Goal: Information Seeking & Learning: Learn about a topic

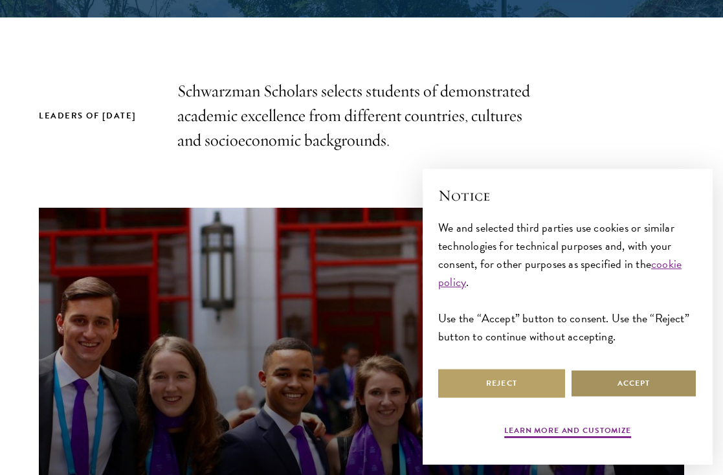
click at [605, 385] on button "Accept" at bounding box center [633, 383] width 127 height 29
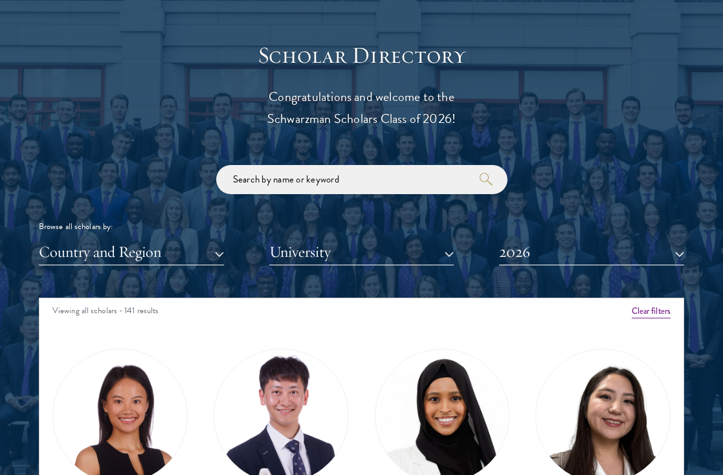
scroll to position [5, 0]
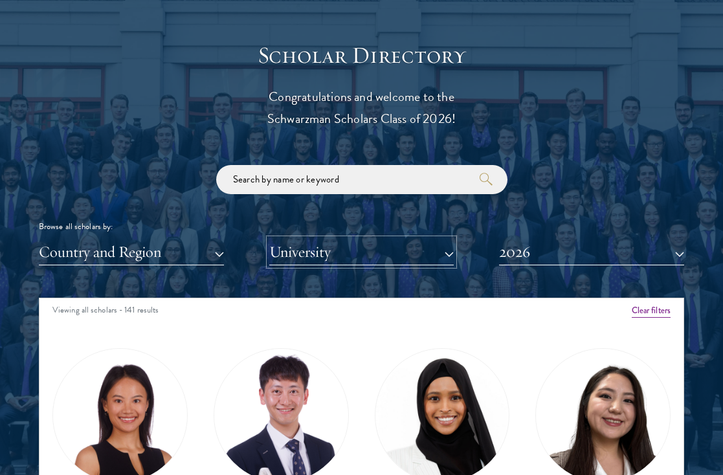
click at [429, 251] on button "University" at bounding box center [361, 252] width 185 height 27
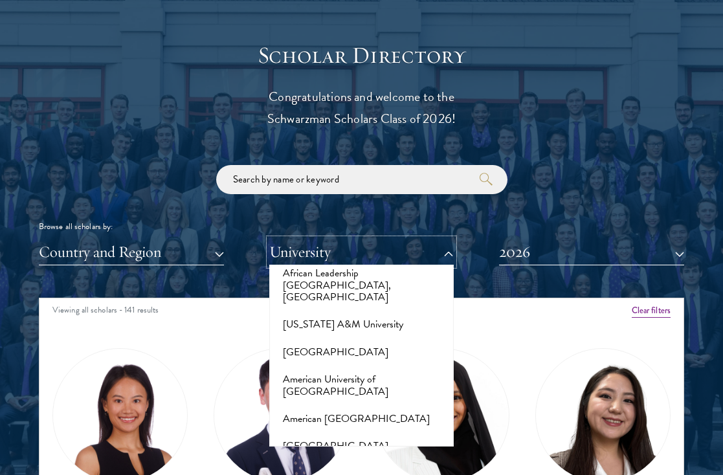
scroll to position [81, 0]
click at [330, 462] on button "[GEOGRAPHIC_DATA]" at bounding box center [361, 475] width 177 height 27
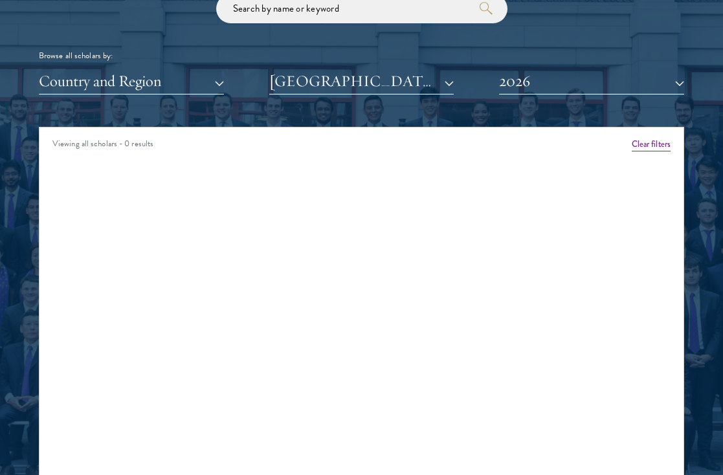
scroll to position [1532, 0]
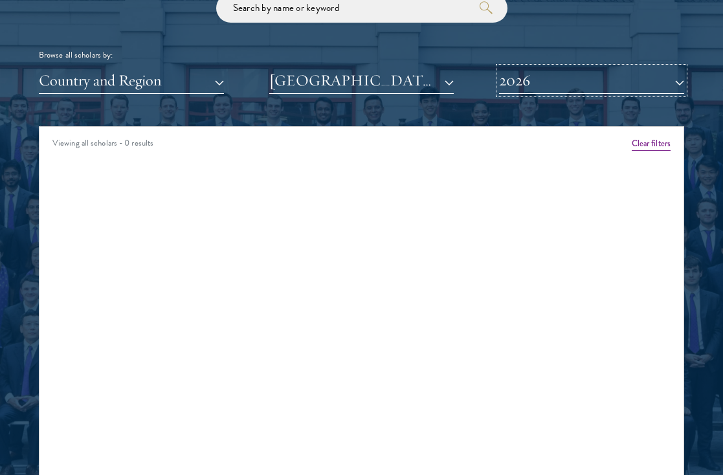
click at [526, 76] on button "2026" at bounding box center [591, 80] width 185 height 27
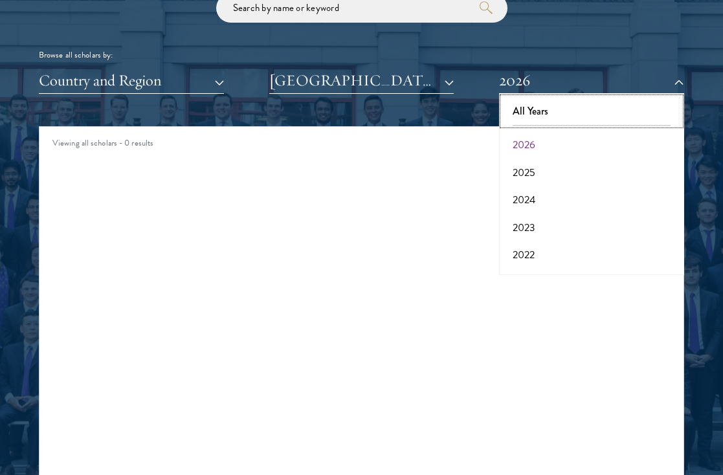
click at [529, 106] on button "All Years" at bounding box center [591, 111] width 177 height 27
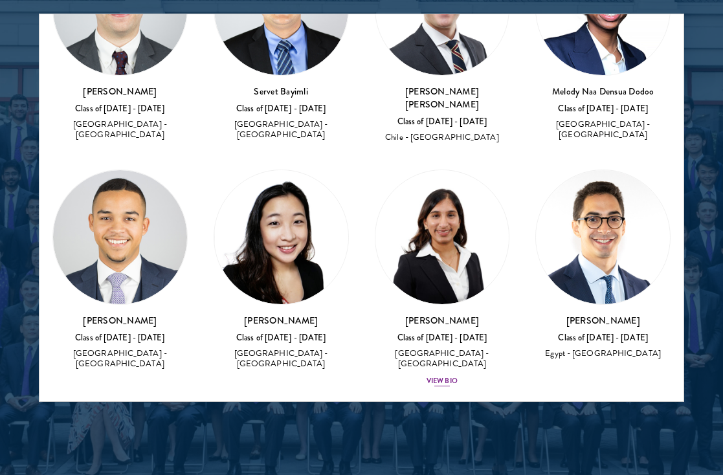
scroll to position [138, 0]
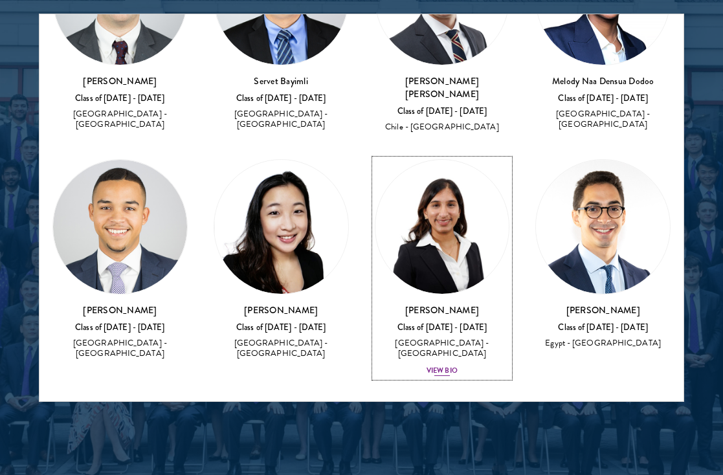
click at [443, 366] on div "View Bio" at bounding box center [442, 371] width 31 height 10
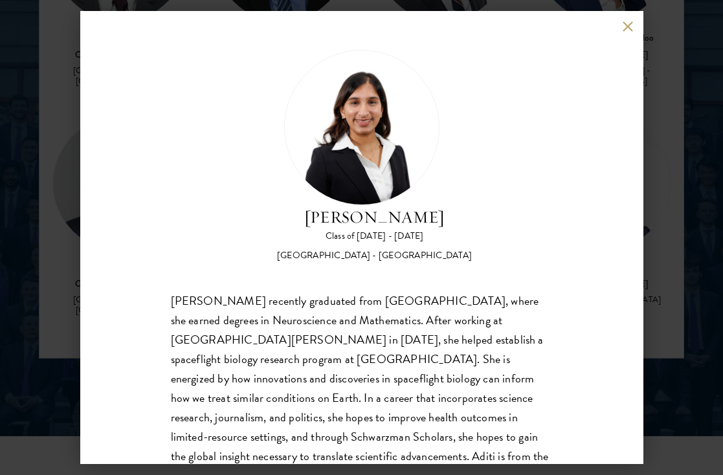
scroll to position [1688, 0]
click at [628, 30] on button at bounding box center [628, 26] width 11 height 11
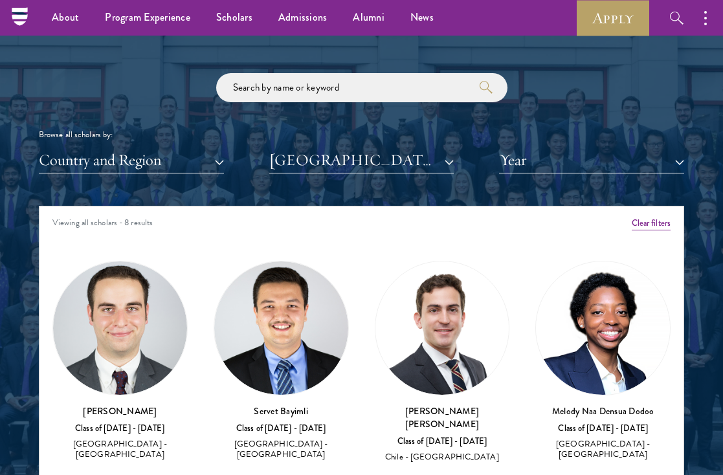
scroll to position [1450, 0]
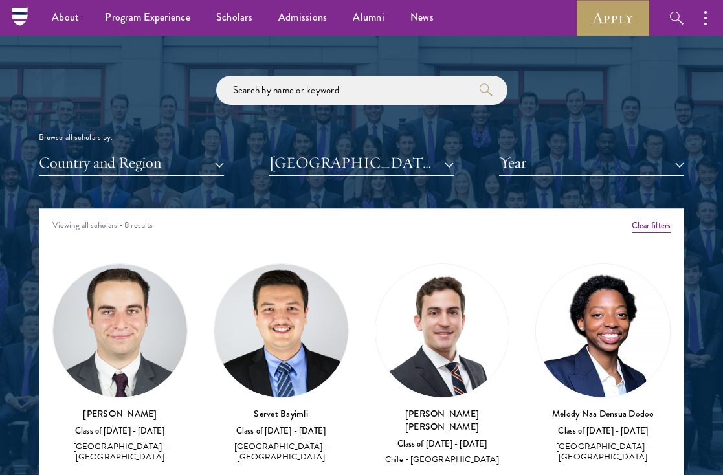
click at [139, 379] on img at bounding box center [120, 331] width 134 height 134
click at [312, 165] on button "[GEOGRAPHIC_DATA]" at bounding box center [361, 163] width 185 height 27
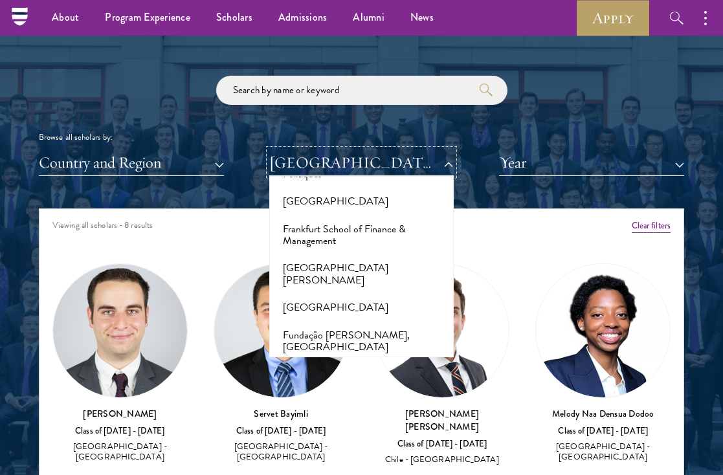
scroll to position [2985, 0]
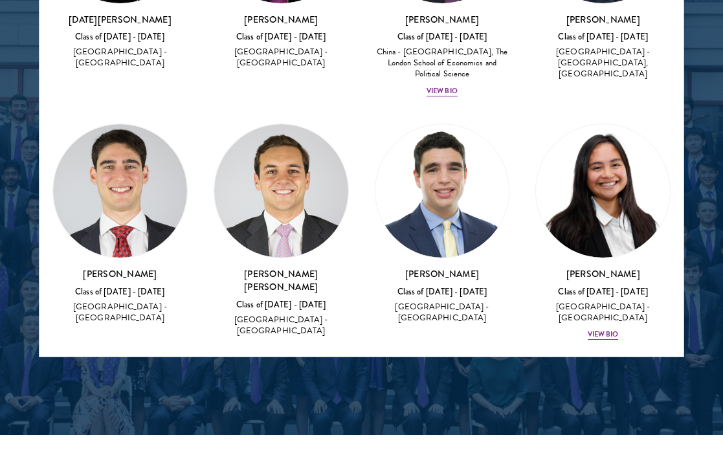
scroll to position [636, 0]
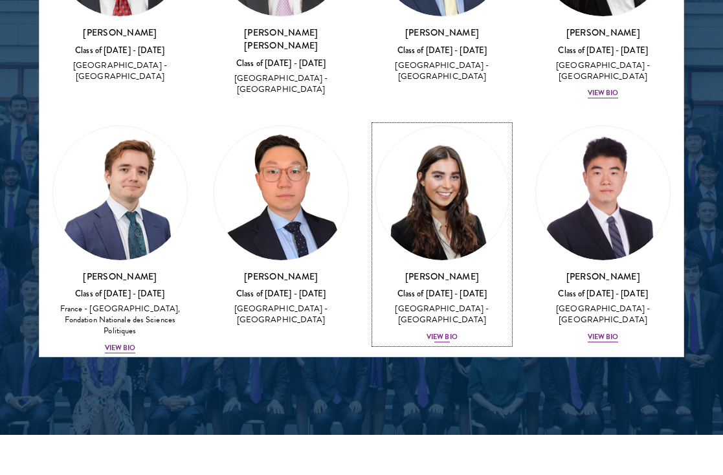
click at [432, 332] on div "View Bio" at bounding box center [442, 337] width 31 height 10
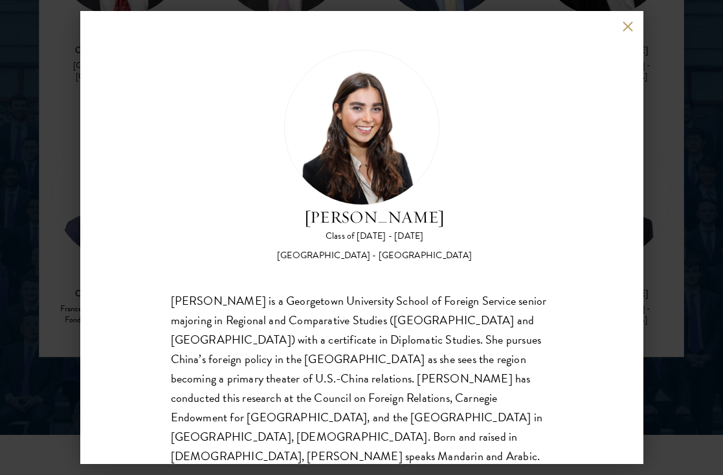
click at [626, 30] on button at bounding box center [628, 26] width 11 height 11
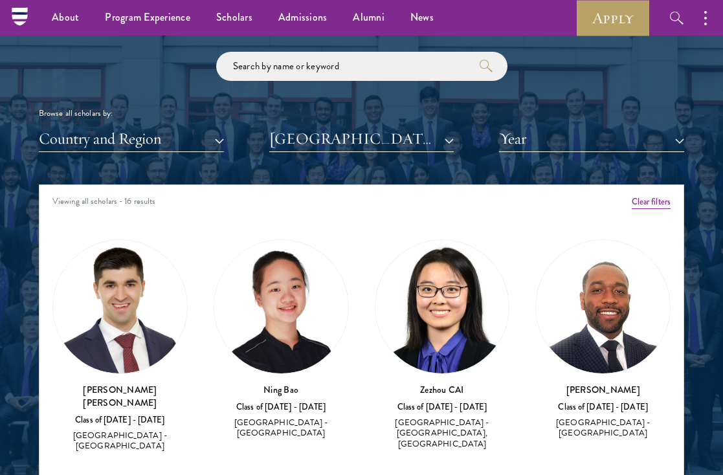
scroll to position [1470, 0]
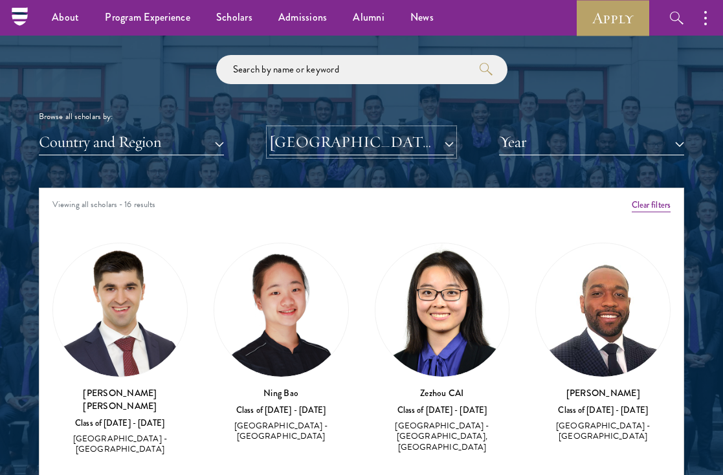
click at [363, 149] on button "[GEOGRAPHIC_DATA]" at bounding box center [361, 142] width 185 height 27
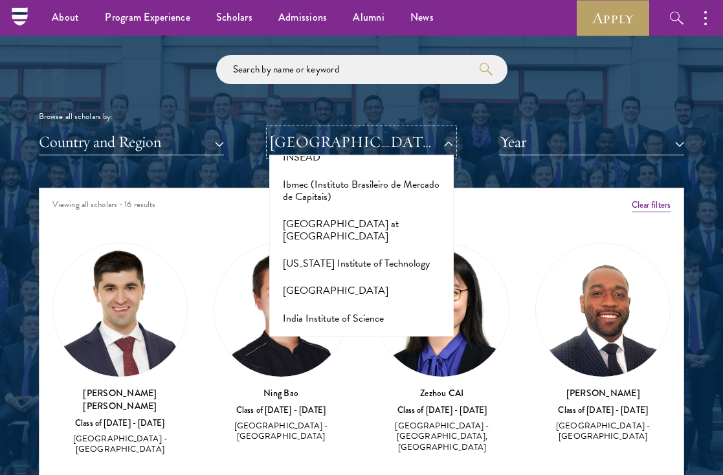
scroll to position [4046, 0]
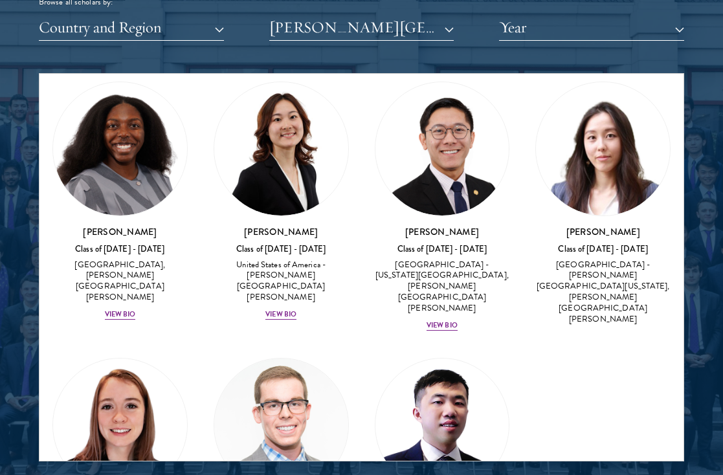
scroll to position [47, 0]
click at [287, 309] on div "View Bio" at bounding box center [280, 314] width 31 height 10
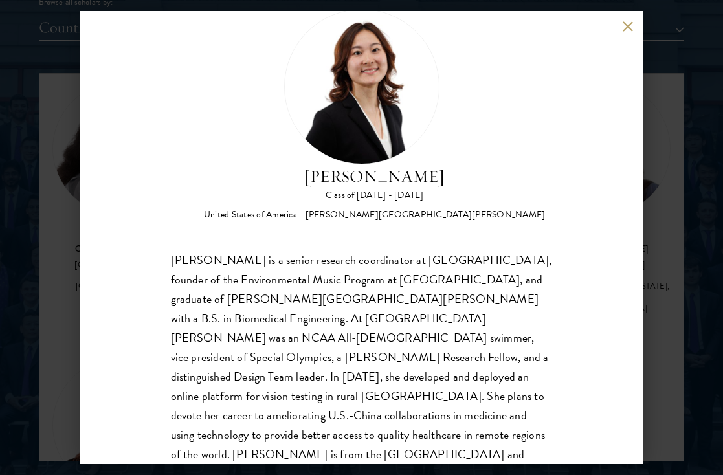
scroll to position [41, 0]
click at [631, 32] on div "[PERSON_NAME] Class of [DATE] - [DATE] [GEOGRAPHIC_DATA] - [PERSON_NAME][GEOGRA…" at bounding box center [361, 237] width 563 height 453
click at [625, 21] on button at bounding box center [628, 26] width 11 height 11
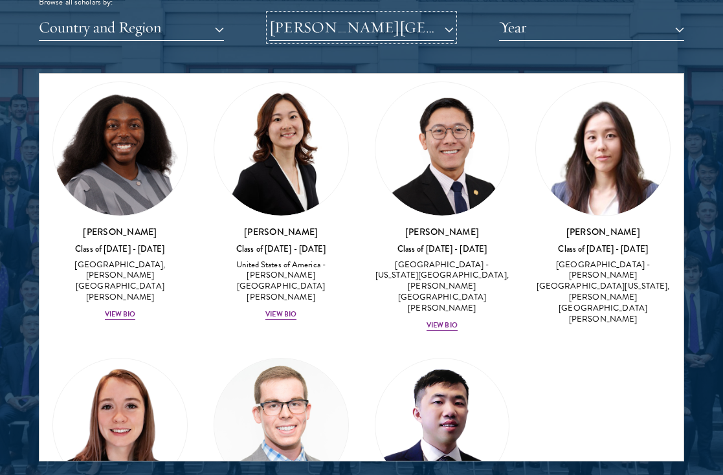
click at [359, 32] on button "[PERSON_NAME][GEOGRAPHIC_DATA][PERSON_NAME]" at bounding box center [361, 27] width 185 height 27
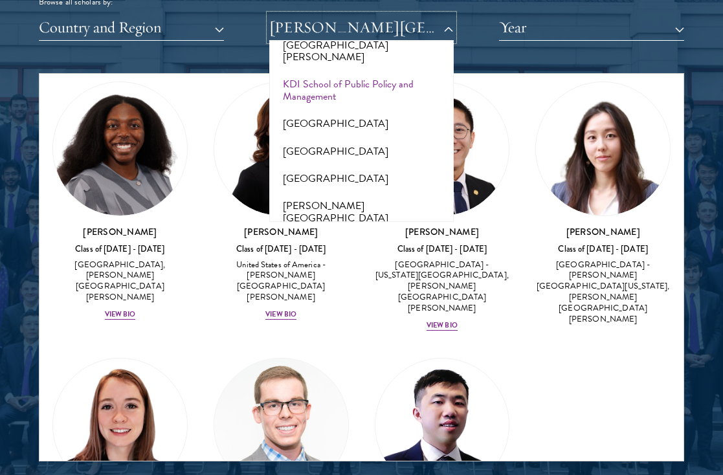
scroll to position [4392, 0]
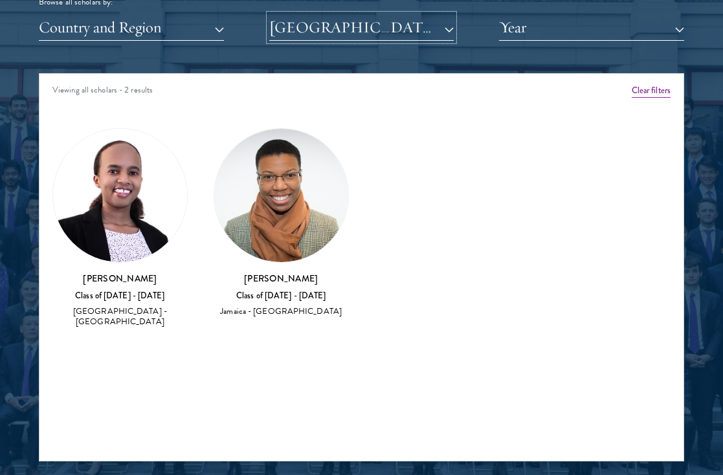
click at [295, 36] on button "[GEOGRAPHIC_DATA]" at bounding box center [361, 27] width 185 height 27
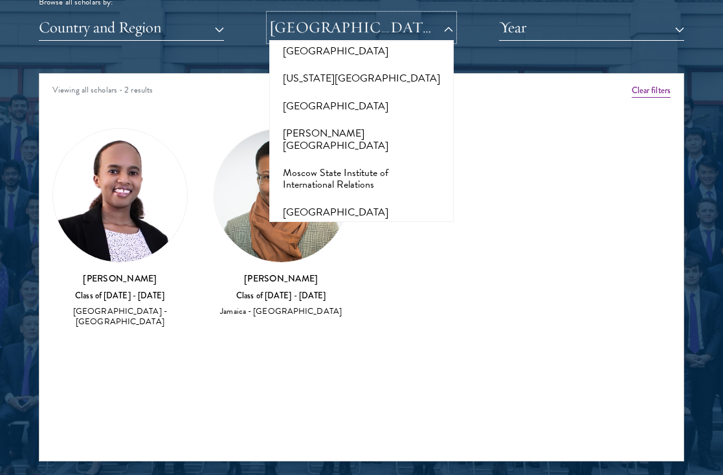
scroll to position [5585, 0]
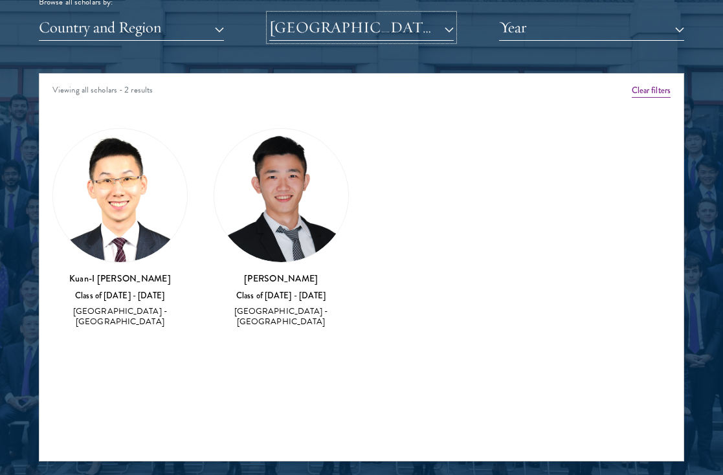
click at [314, 24] on button "[GEOGRAPHIC_DATA]" at bounding box center [361, 27] width 185 height 27
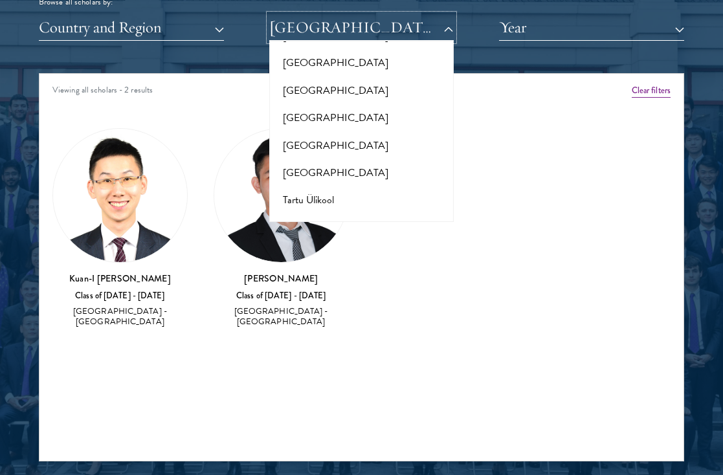
scroll to position [8628, 0]
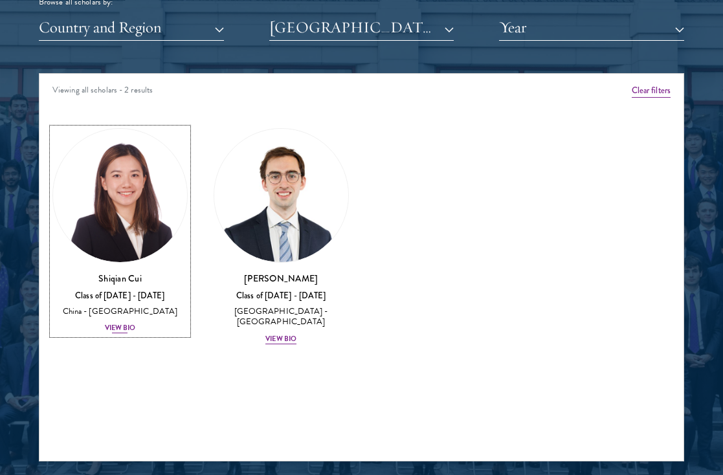
click at [126, 328] on div "View Bio" at bounding box center [120, 328] width 31 height 10
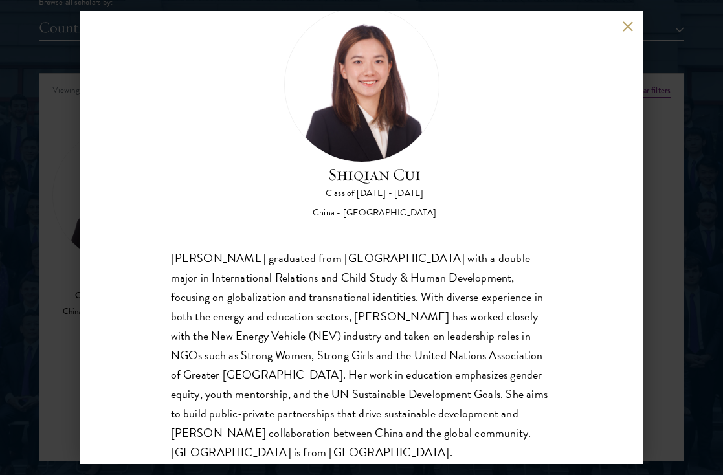
scroll to position [43, 0]
click at [626, 21] on button at bounding box center [628, 26] width 11 height 11
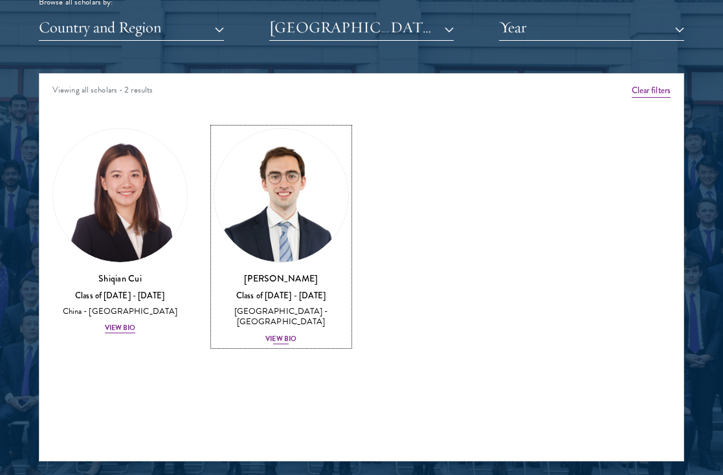
click at [317, 230] on img at bounding box center [281, 196] width 134 height 134
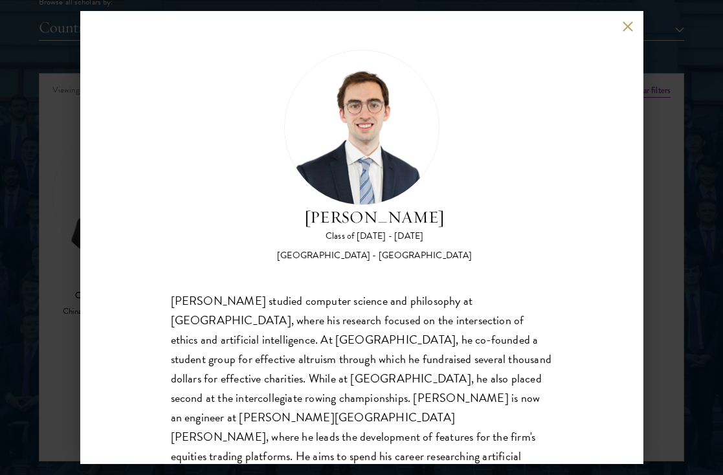
scroll to position [15, 0]
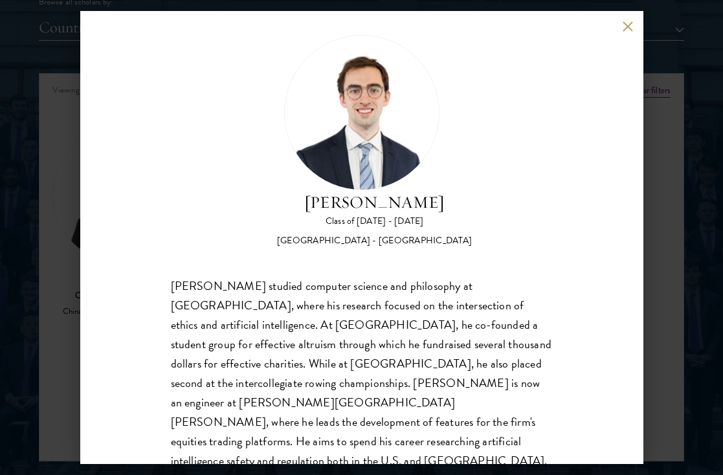
click at [627, 27] on button at bounding box center [628, 26] width 11 height 11
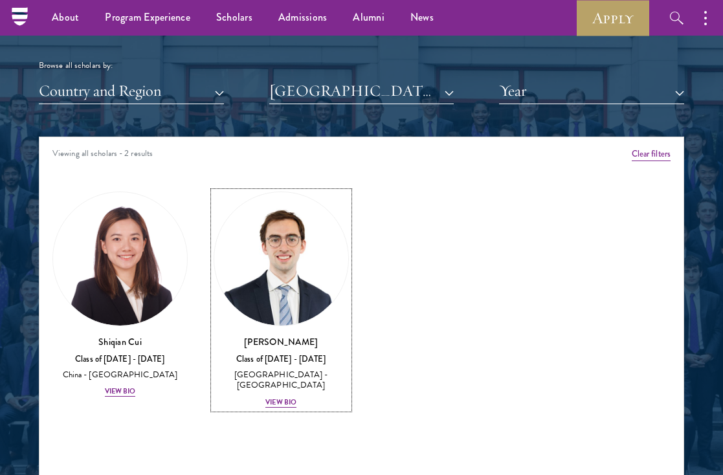
scroll to position [1520, 0]
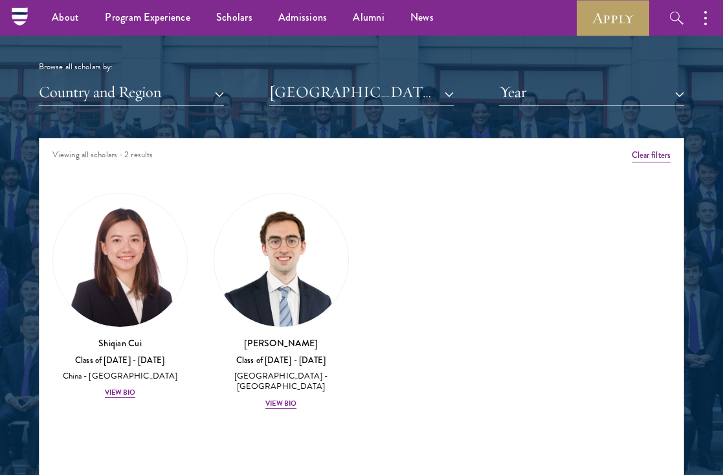
drag, startPoint x: 169, startPoint y: 106, endPoint x: 251, endPoint y: 106, distance: 82.2
click at [173, 106] on div "Scholar Directory Congratulations and welcome to the Schwarzman Scholars Class …" at bounding box center [361, 204] width 645 height 645
click at [296, 89] on button "[GEOGRAPHIC_DATA]" at bounding box center [361, 92] width 185 height 27
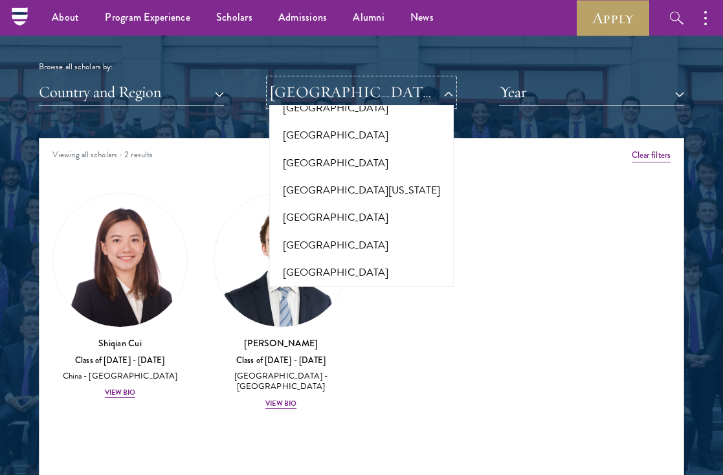
scroll to position [13434, 0]
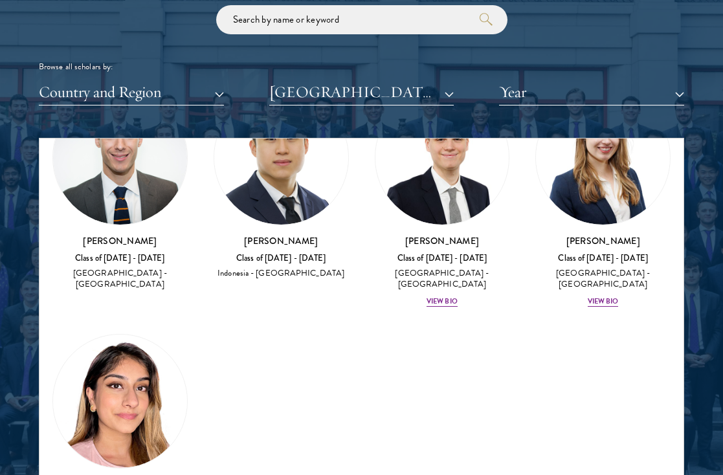
scroll to position [1569, 0]
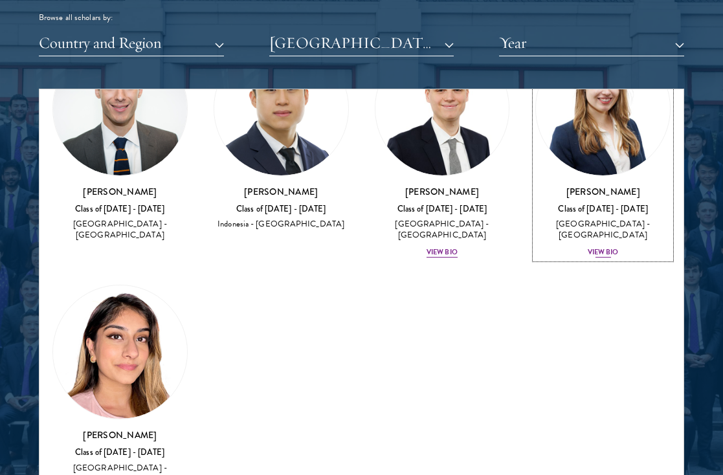
click at [605, 247] on div "View Bio" at bounding box center [603, 252] width 31 height 10
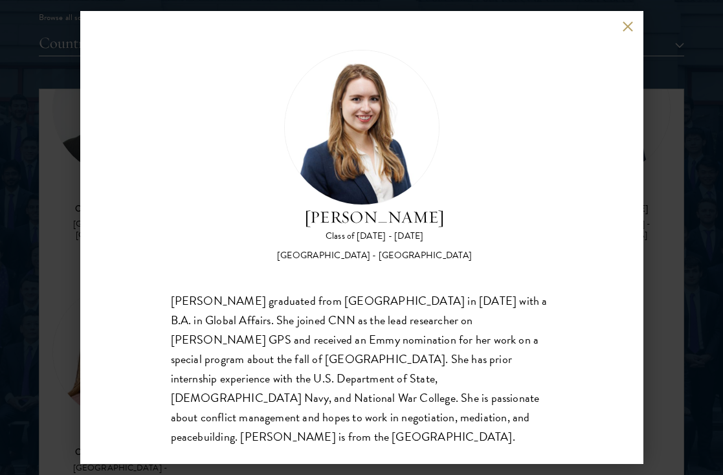
click at [618, 38] on div "[PERSON_NAME] Class of [DATE] - [DATE] [GEOGRAPHIC_DATA] - [GEOGRAPHIC_DATA] [P…" at bounding box center [361, 237] width 563 height 453
click at [623, 32] on button at bounding box center [628, 26] width 11 height 11
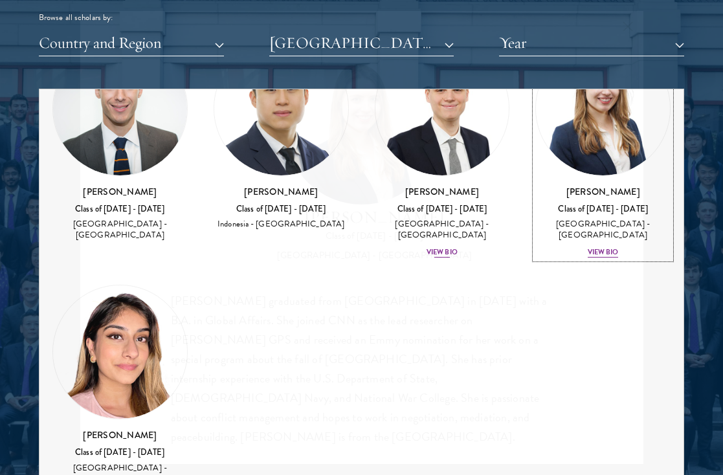
scroll to position [2448, 0]
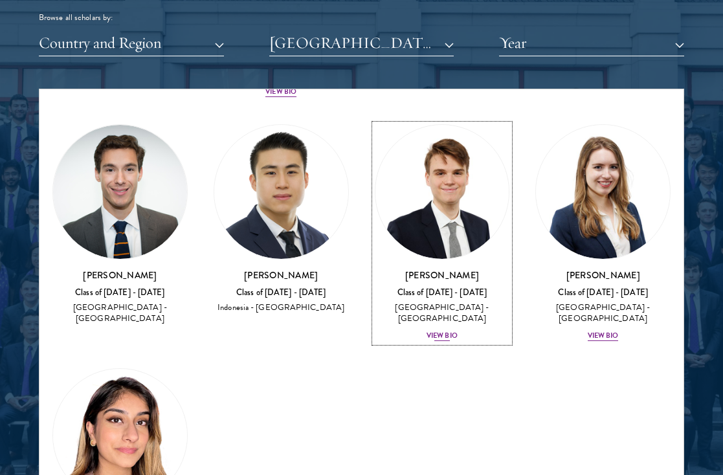
click at [440, 289] on div "[PERSON_NAME] Class of [DATE] - [DATE] [GEOGRAPHIC_DATA] - [GEOGRAPHIC_DATA] Vi…" at bounding box center [442, 306] width 135 height 74
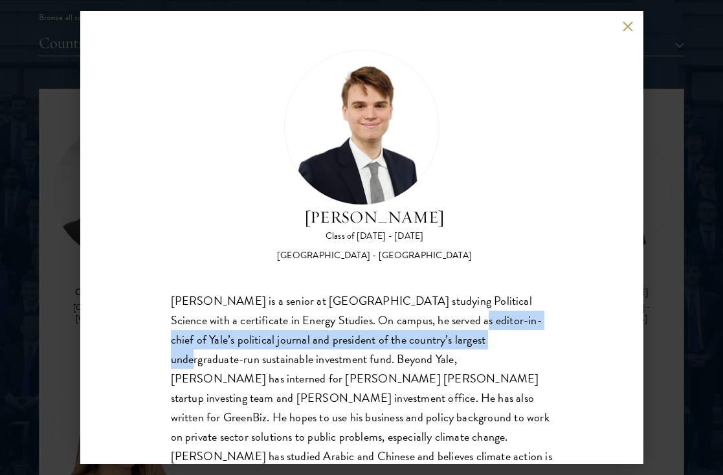
drag, startPoint x: 429, startPoint y: 319, endPoint x: 457, endPoint y: 330, distance: 30.2
click at [457, 330] on div "[PERSON_NAME] is a senior at [GEOGRAPHIC_DATA] studying Political Science with …" at bounding box center [362, 398] width 382 height 214
click at [454, 331] on div "[PERSON_NAME] is a senior at [GEOGRAPHIC_DATA] studying Political Science with …" at bounding box center [362, 398] width 382 height 214
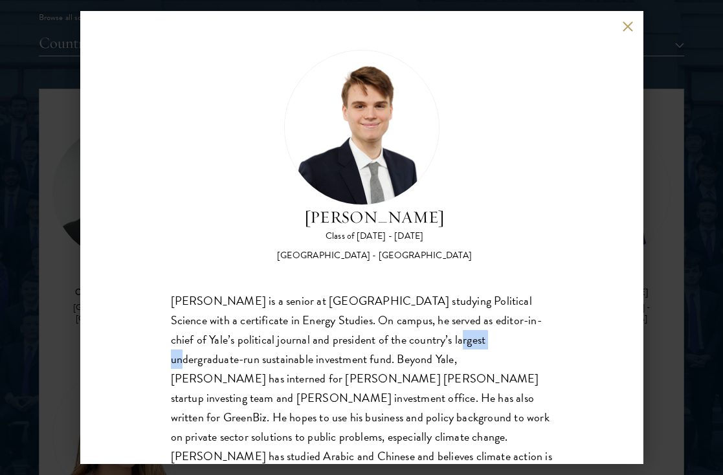
drag, startPoint x: 406, startPoint y: 330, endPoint x: 447, endPoint y: 348, distance: 44.4
click at [447, 348] on div "[PERSON_NAME] is a senior at [GEOGRAPHIC_DATA] studying Political Science with …" at bounding box center [362, 398] width 382 height 214
click at [416, 324] on div "[PERSON_NAME] is a senior at [GEOGRAPHIC_DATA] studying Political Science with …" at bounding box center [362, 398] width 382 height 214
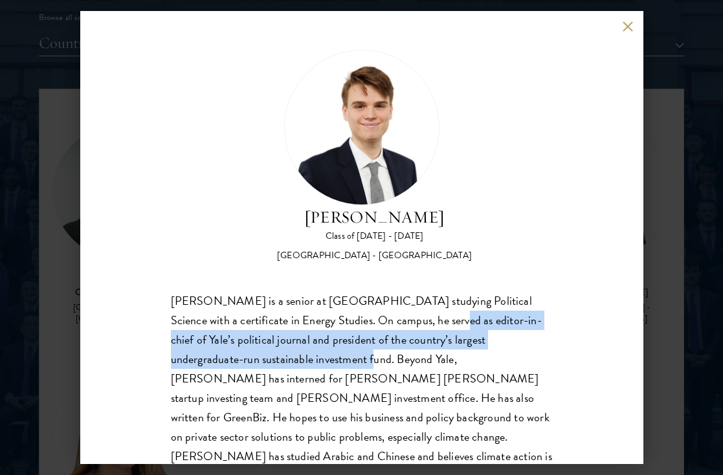
drag, startPoint x: 416, startPoint y: 324, endPoint x: 292, endPoint y: 356, distance: 128.3
click at [292, 356] on div "[PERSON_NAME] is a senior at [GEOGRAPHIC_DATA] studying Political Science with …" at bounding box center [362, 398] width 382 height 214
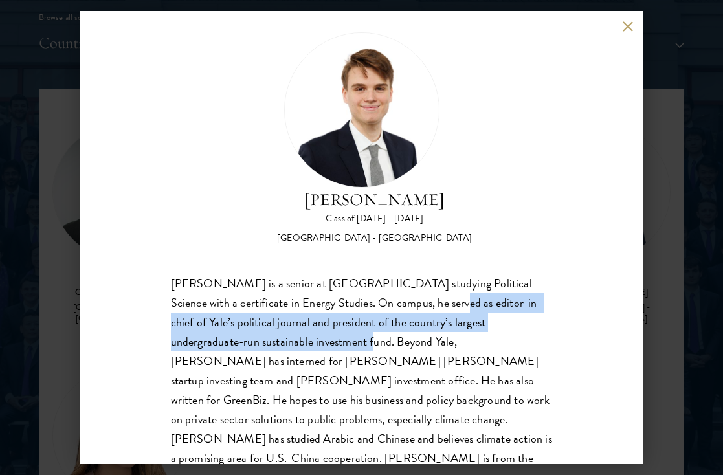
scroll to position [21, 0]
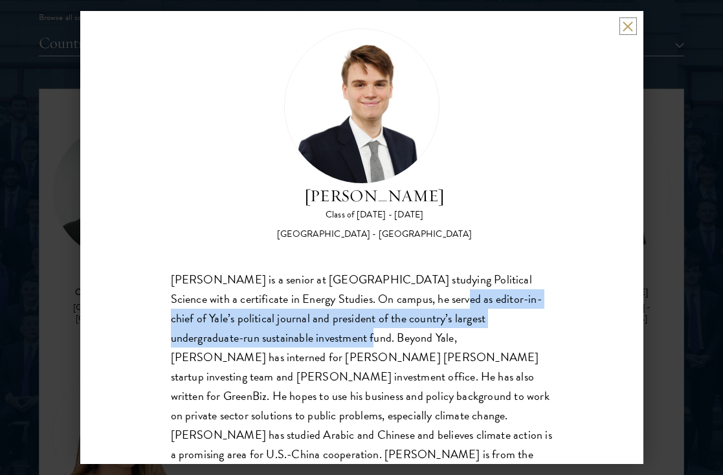
click at [629, 30] on button at bounding box center [628, 26] width 11 height 11
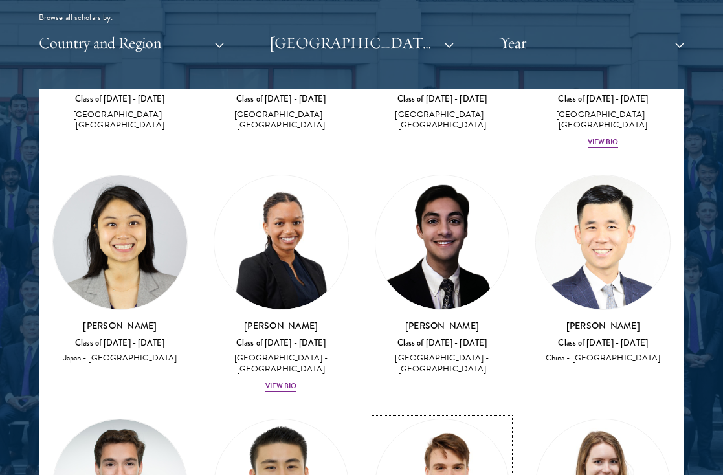
scroll to position [2150, 0]
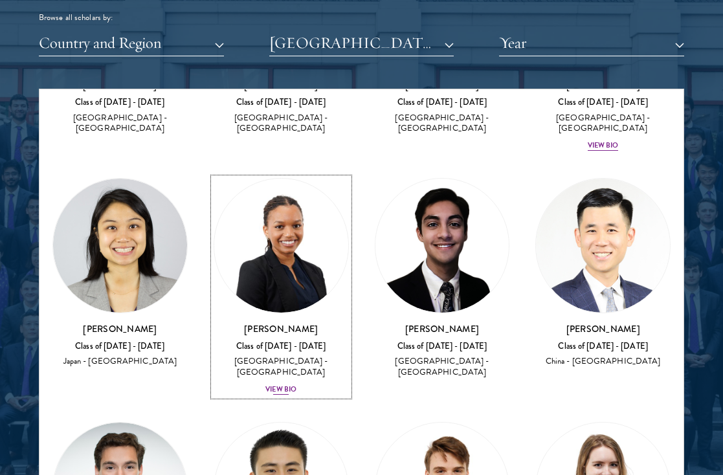
click at [285, 385] on div "View Bio" at bounding box center [280, 390] width 31 height 10
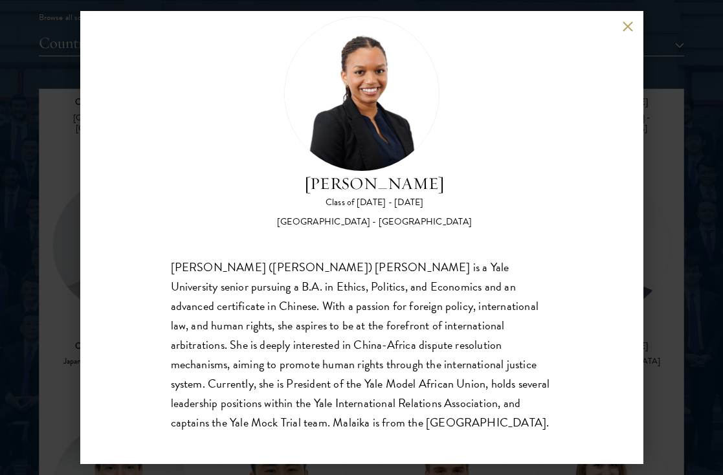
scroll to position [34, 0]
click at [625, 25] on button at bounding box center [628, 26] width 11 height 11
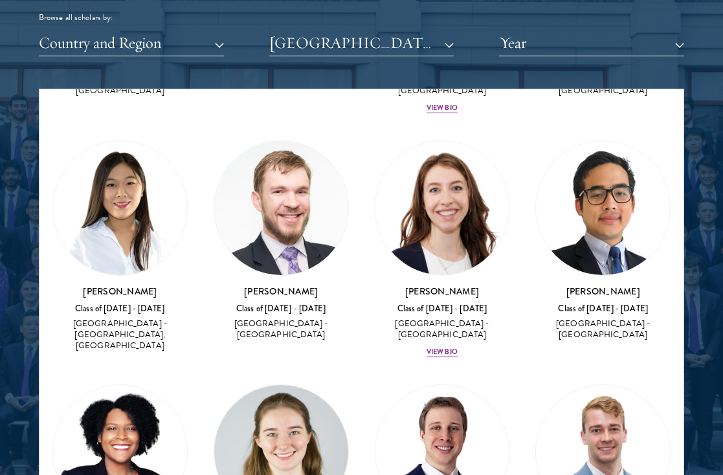
scroll to position [1688, 0]
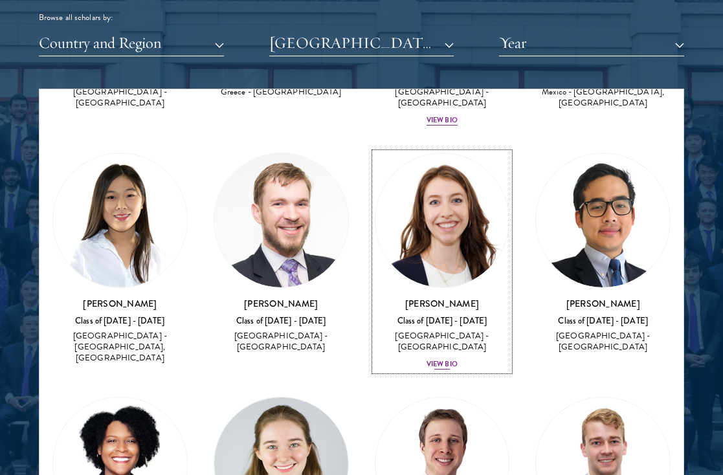
click at [458, 324] on div "[PERSON_NAME] Class of [DATE] - [DATE] [GEOGRAPHIC_DATA] - [GEOGRAPHIC_DATA] Vi…" at bounding box center [442, 334] width 135 height 74
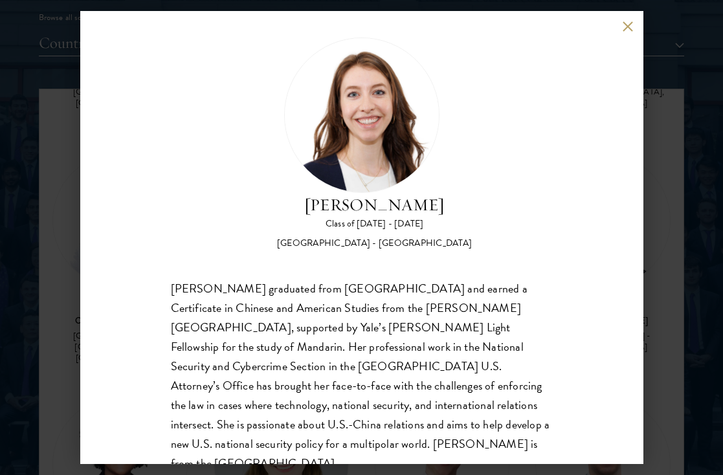
scroll to position [16, 0]
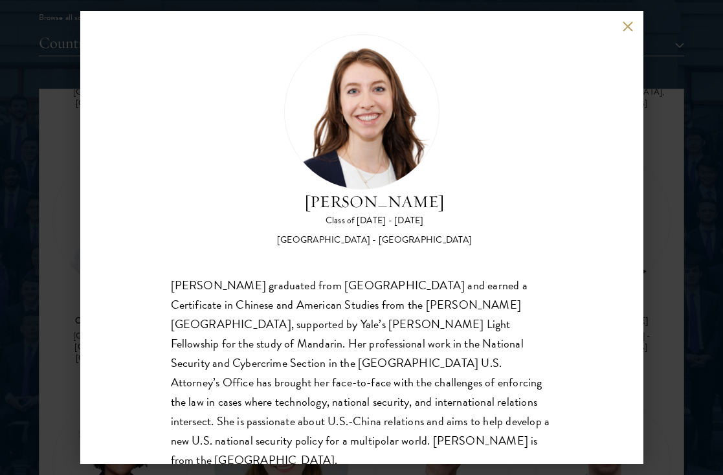
click at [621, 20] on div "[PERSON_NAME] Class of [DATE] - [DATE] [GEOGRAPHIC_DATA] - [GEOGRAPHIC_DATA] [P…" at bounding box center [361, 237] width 563 height 453
click at [627, 26] on button at bounding box center [628, 26] width 11 height 11
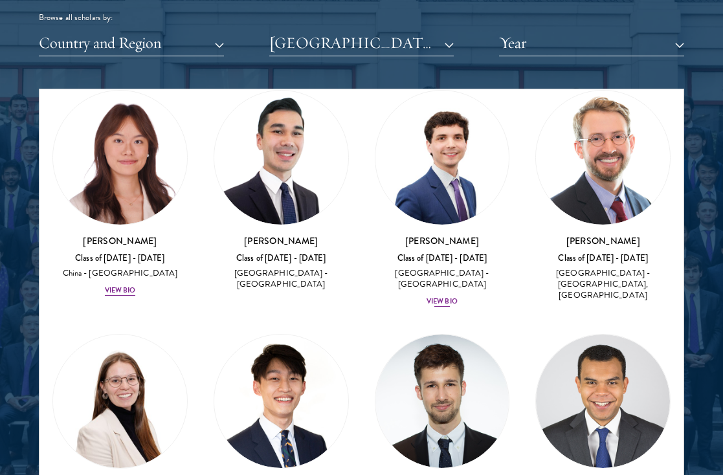
scroll to position [499, 0]
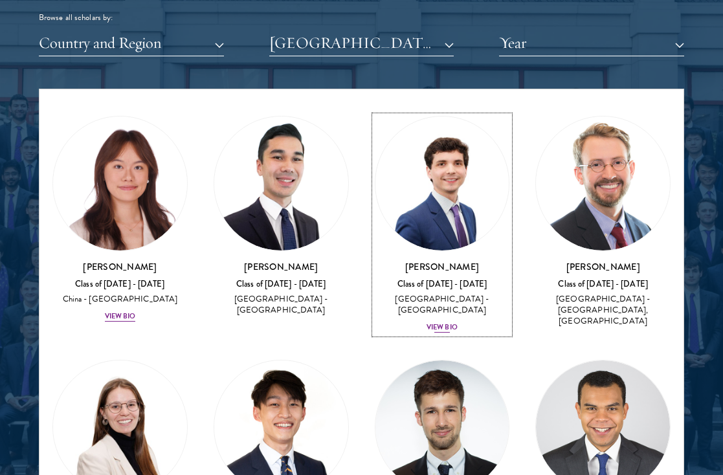
click at [452, 327] on div "View Bio" at bounding box center [442, 327] width 31 height 10
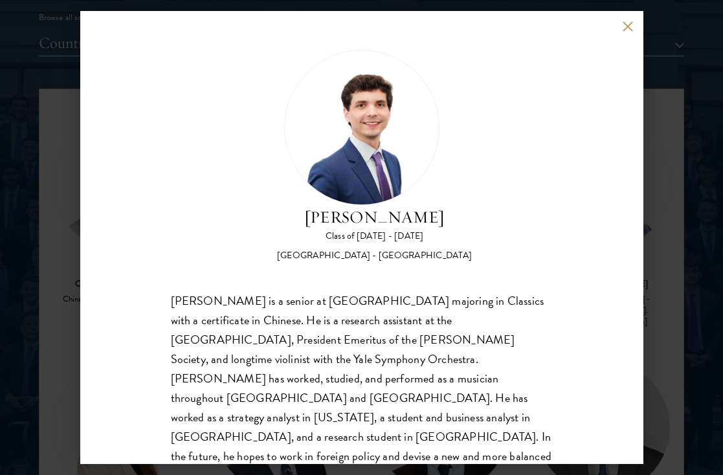
click at [618, 31] on div "[PERSON_NAME] Class of [DATE] - [DATE] [GEOGRAPHIC_DATA] - [GEOGRAPHIC_DATA] [P…" at bounding box center [361, 237] width 563 height 453
click at [628, 28] on button at bounding box center [628, 26] width 11 height 11
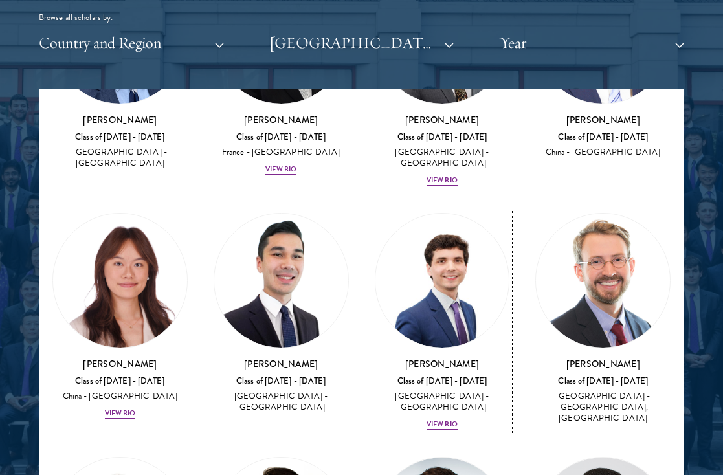
scroll to position [393, 0]
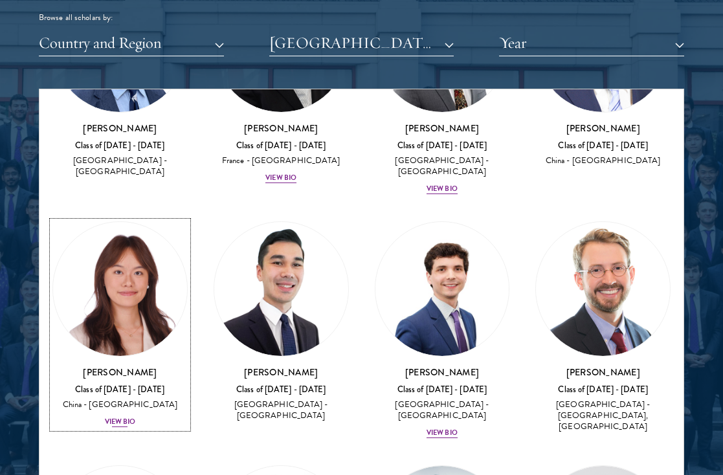
click at [124, 423] on div "View Bio" at bounding box center [120, 422] width 31 height 10
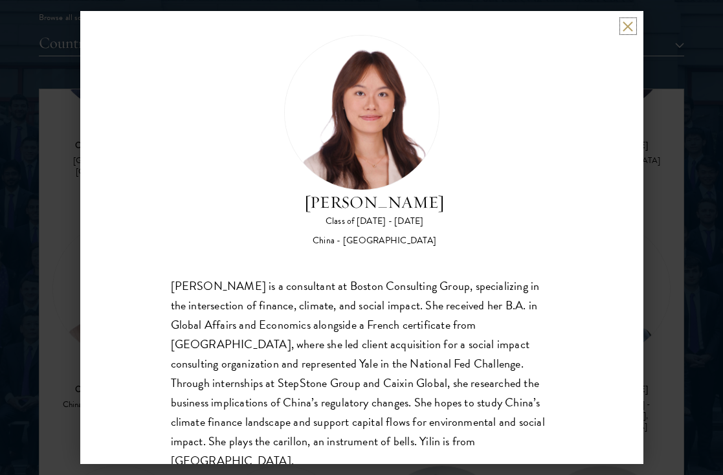
scroll to position [16, 0]
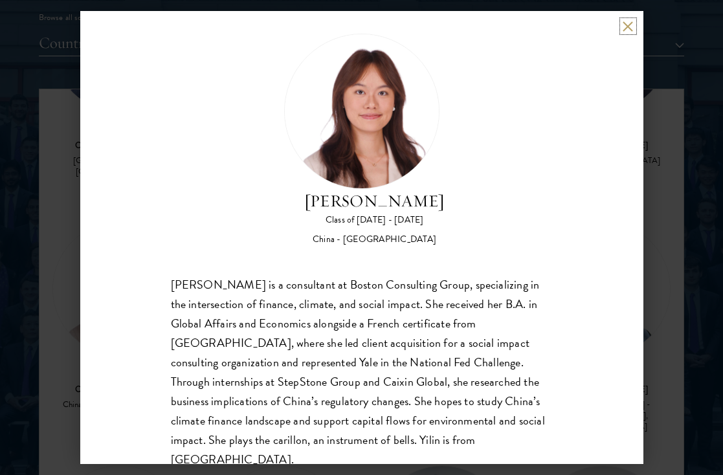
click at [633, 28] on button at bounding box center [628, 26] width 11 height 11
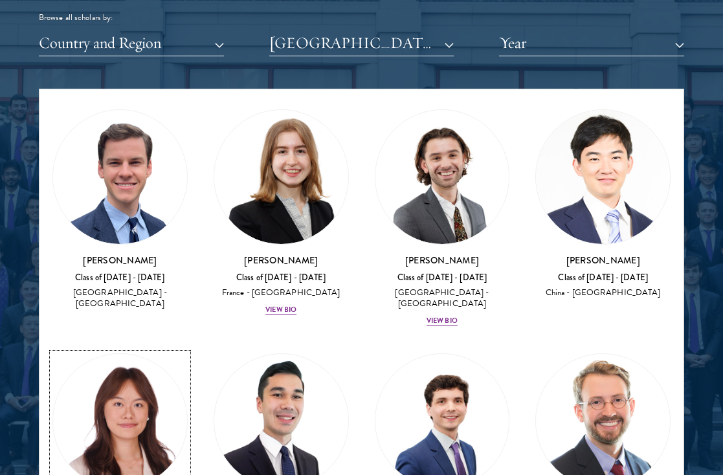
scroll to position [261, 0]
click at [302, 302] on div "[PERSON_NAME] Class of [DATE] - [DATE] [GEOGRAPHIC_DATA] - [GEOGRAPHIC_DATA] Vi…" at bounding box center [281, 285] width 135 height 63
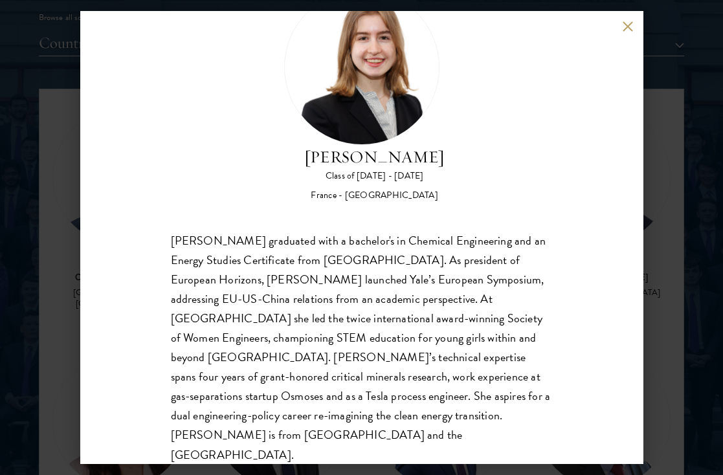
scroll to position [60, 0]
click at [625, 29] on button at bounding box center [628, 26] width 11 height 11
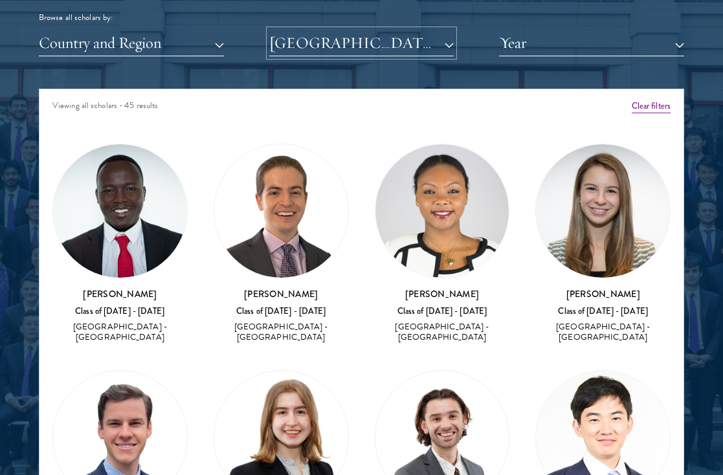
click at [319, 41] on button "[GEOGRAPHIC_DATA]" at bounding box center [361, 43] width 185 height 27
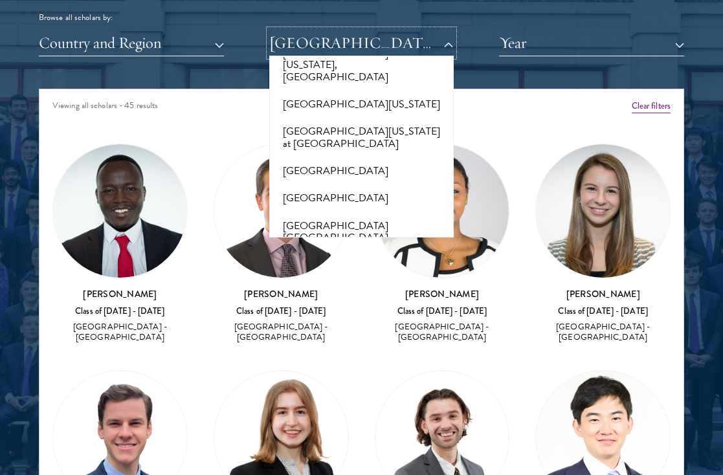
scroll to position [13221, 0]
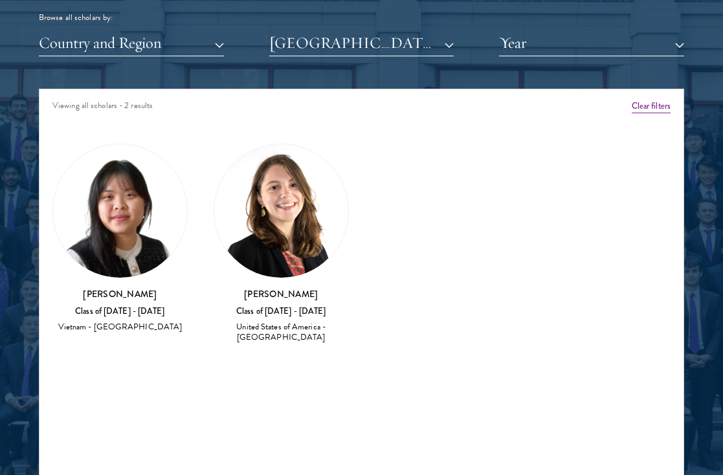
scroll to position [1570, 0]
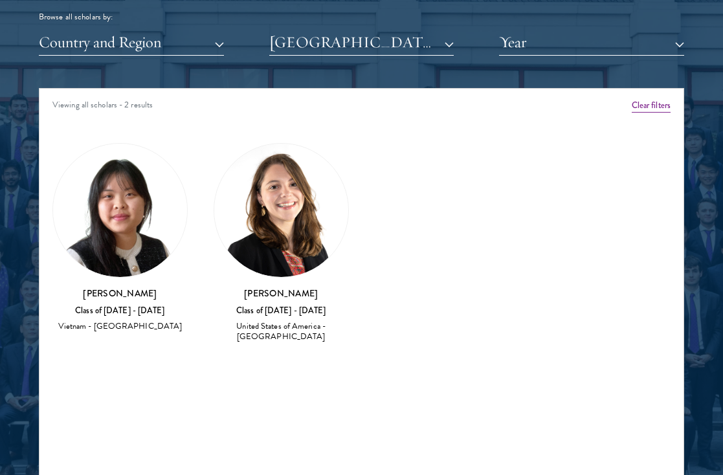
click at [313, 58] on div "Scholar Directory Congratulations and welcome to the Schwarzman Scholars Class …" at bounding box center [361, 154] width 645 height 645
click at [314, 52] on button "[GEOGRAPHIC_DATA]" at bounding box center [361, 42] width 185 height 27
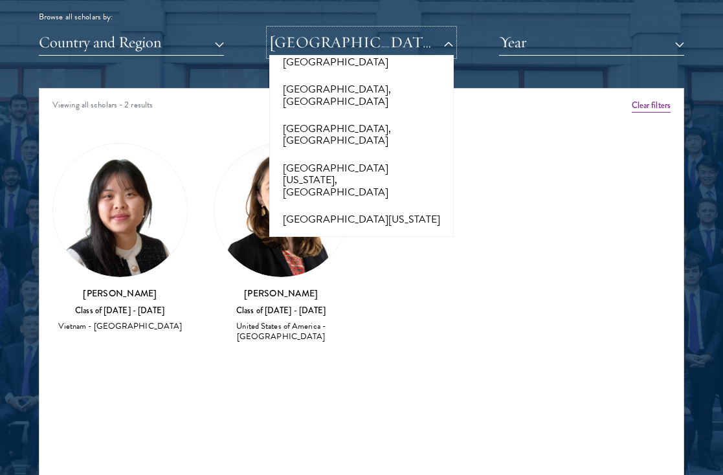
scroll to position [13140, 0]
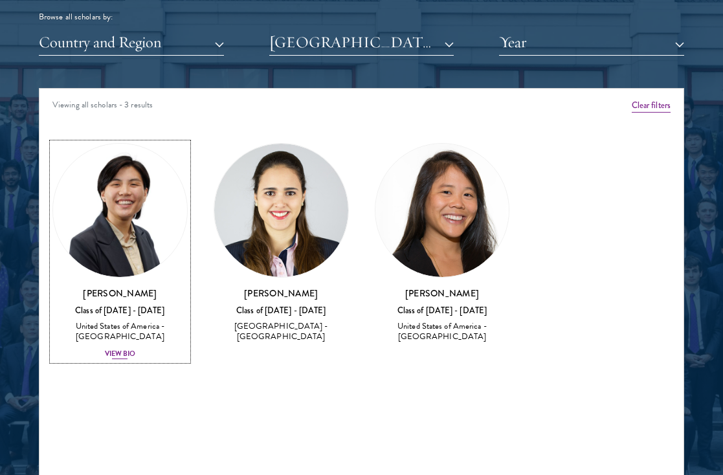
click at [132, 357] on div "View Bio" at bounding box center [120, 354] width 31 height 10
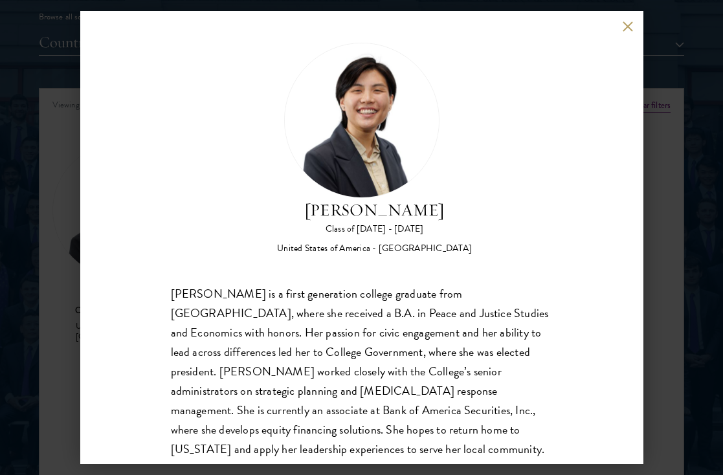
scroll to position [4, 0]
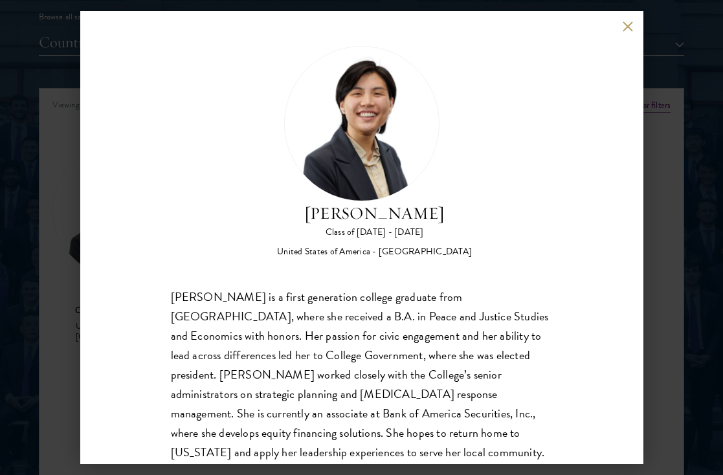
click at [629, 19] on div "[PERSON_NAME] Class of [DATE] - [DATE] [GEOGRAPHIC_DATA] - [GEOGRAPHIC_DATA] [P…" at bounding box center [361, 237] width 563 height 453
click at [627, 26] on button at bounding box center [628, 26] width 11 height 11
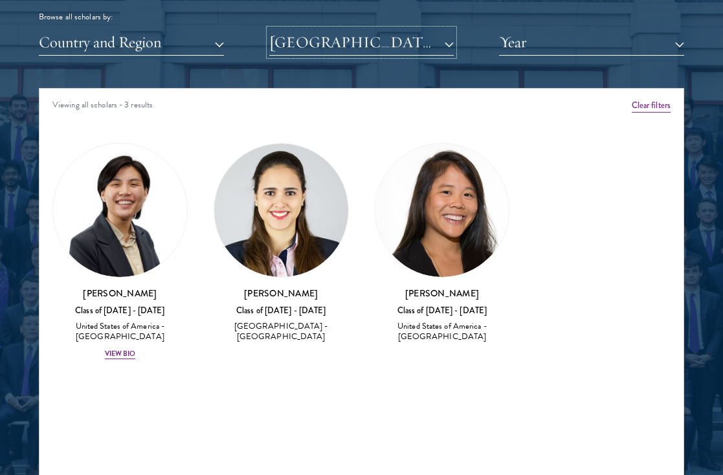
click at [305, 48] on button "[GEOGRAPHIC_DATA]" at bounding box center [361, 42] width 185 height 27
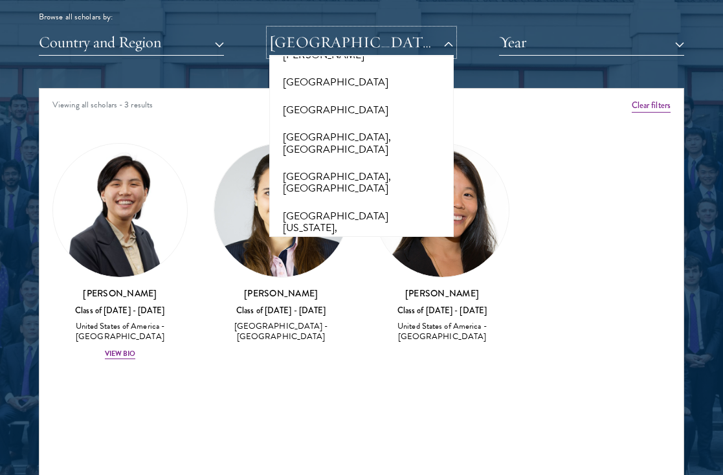
scroll to position [13059, 0]
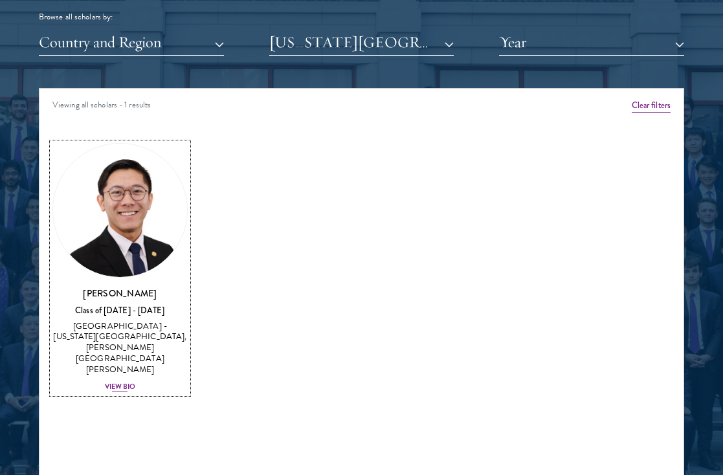
click at [126, 382] on div "View Bio" at bounding box center [120, 387] width 31 height 10
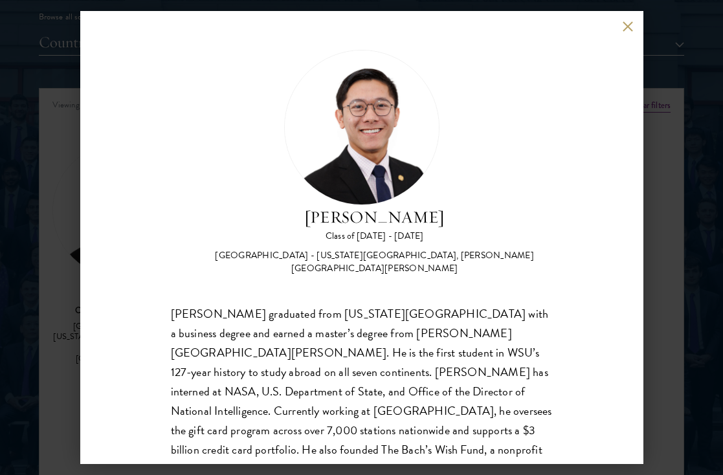
click at [623, 25] on button at bounding box center [628, 26] width 11 height 11
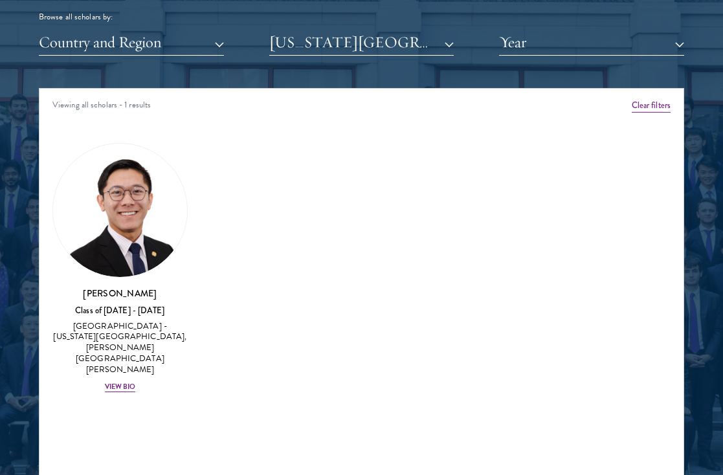
click at [388, 59] on div "Scholar Directory Congratulations and welcome to the Schwarzman Scholars Class …" at bounding box center [361, 154] width 645 height 645
click at [385, 52] on button "[US_STATE][GEOGRAPHIC_DATA]" at bounding box center [361, 42] width 185 height 27
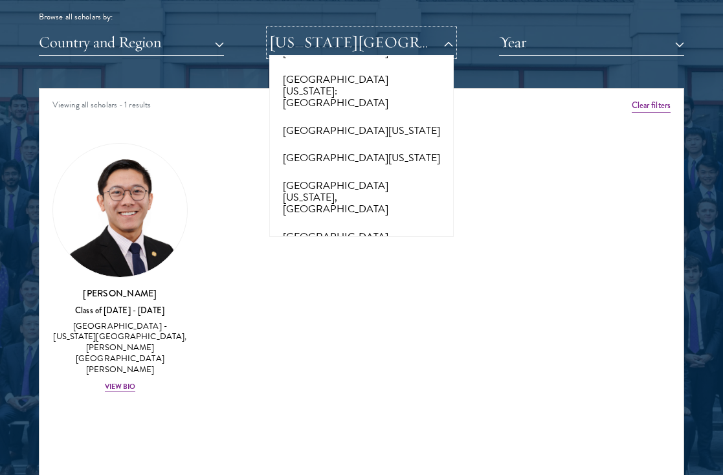
scroll to position [12226, 0]
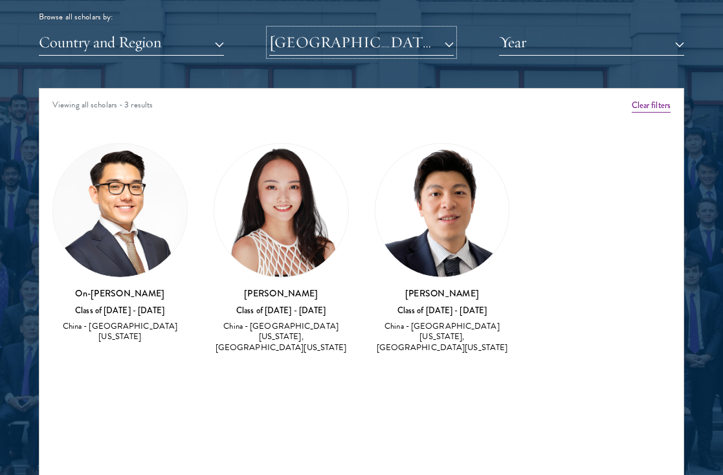
click at [350, 50] on button "[GEOGRAPHIC_DATA][US_STATE]" at bounding box center [361, 42] width 185 height 27
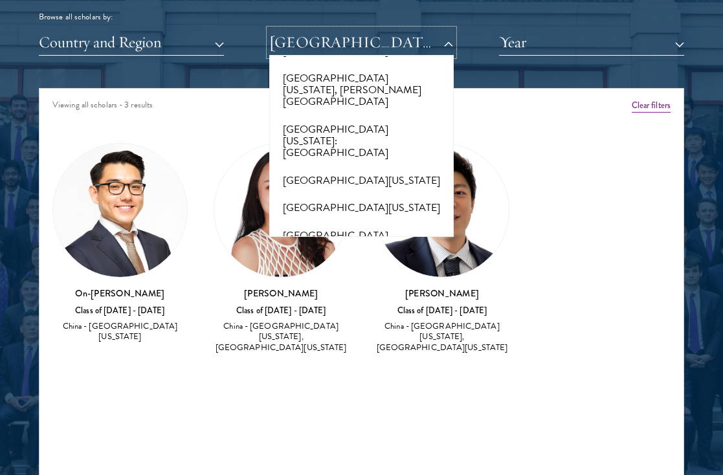
scroll to position [12188, 0]
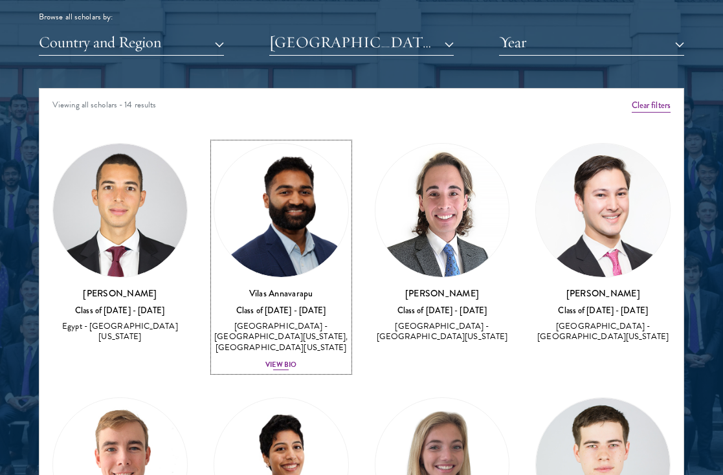
click at [291, 360] on div "View Bio" at bounding box center [280, 365] width 31 height 10
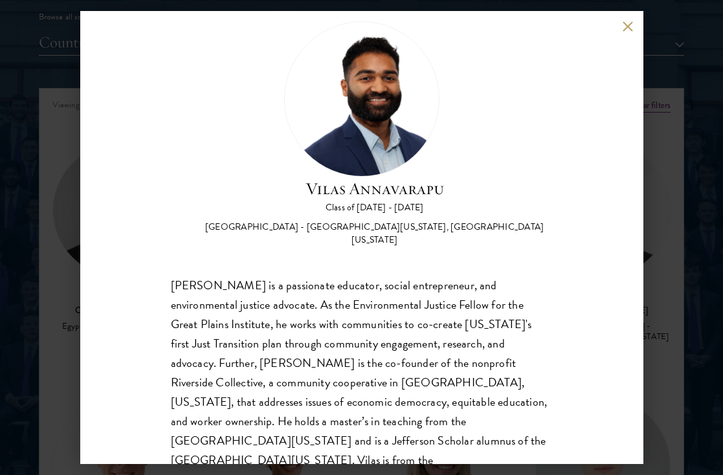
scroll to position [29, 0]
click at [626, 25] on button at bounding box center [628, 26] width 11 height 11
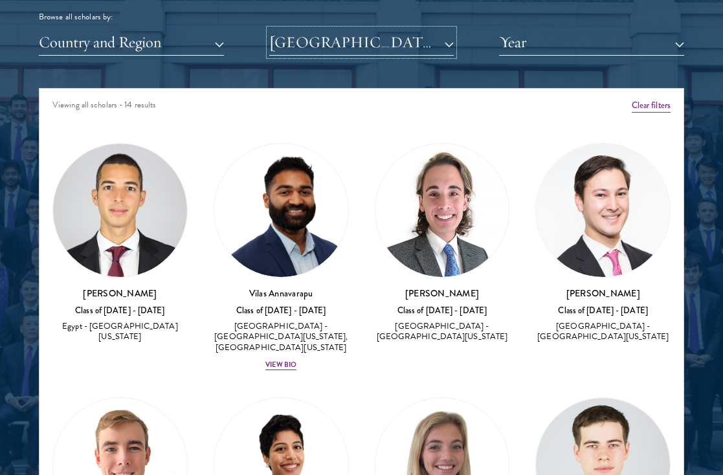
click at [285, 47] on button "[GEOGRAPHIC_DATA][US_STATE]" at bounding box center [361, 42] width 185 height 27
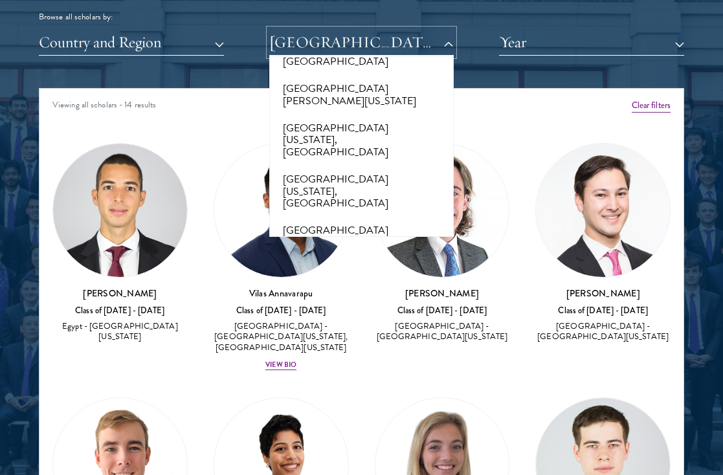
scroll to position [11963, 0]
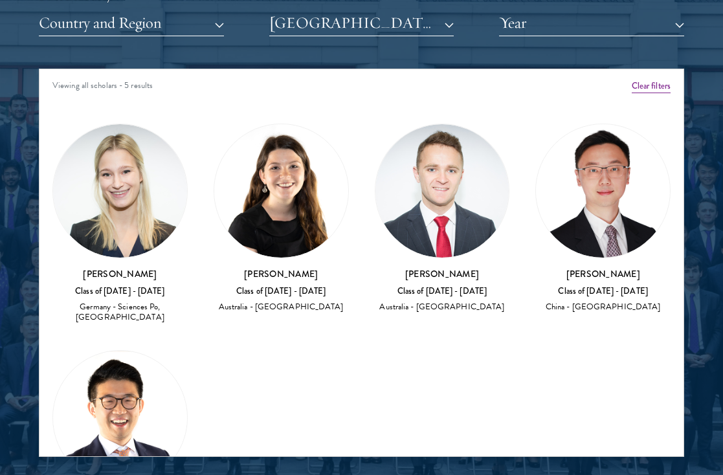
scroll to position [1593, 0]
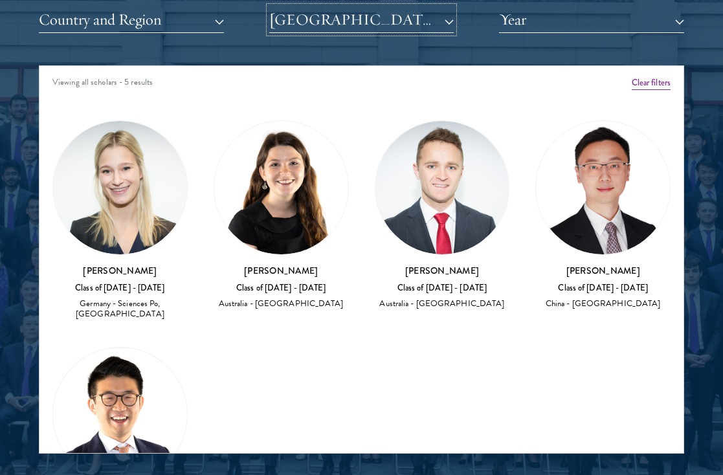
click at [335, 27] on button "[GEOGRAPHIC_DATA]" at bounding box center [361, 19] width 185 height 27
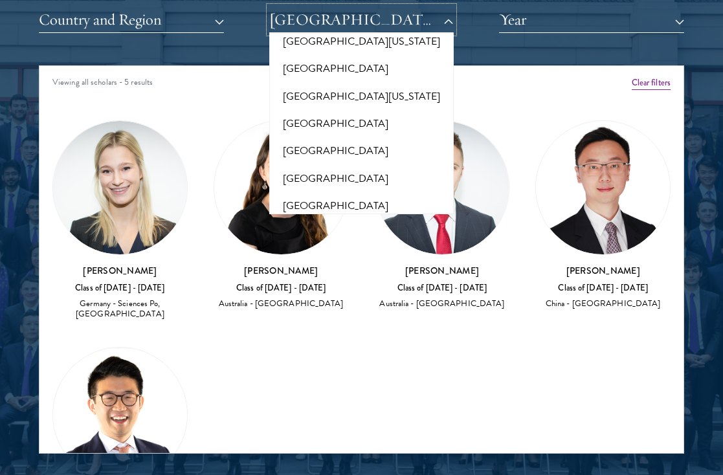
scroll to position [11829, 0]
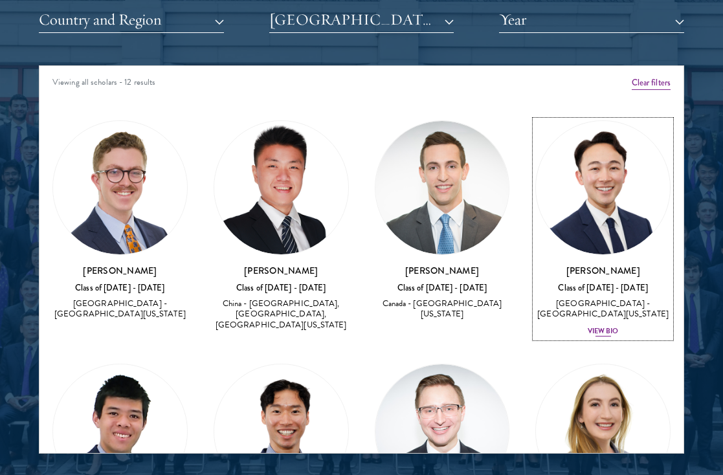
click at [601, 328] on div "View Bio" at bounding box center [603, 331] width 31 height 10
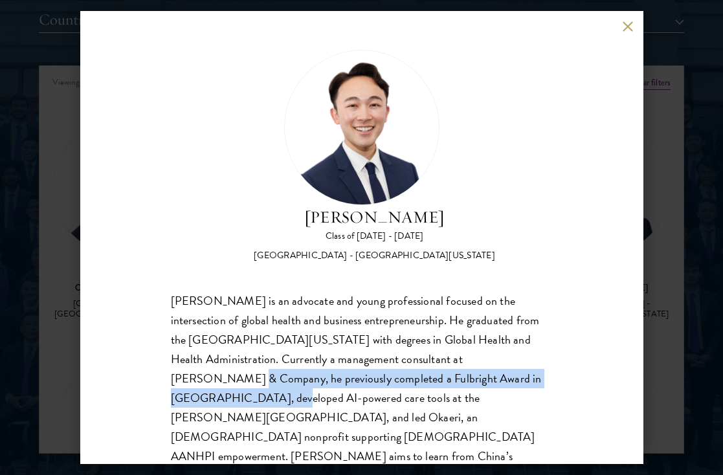
drag, startPoint x: 453, startPoint y: 360, endPoint x: 478, endPoint y: 387, distance: 37.6
click at [478, 387] on div "[PERSON_NAME] is an advocate and young professional focused on the intersection…" at bounding box center [362, 408] width 382 height 234
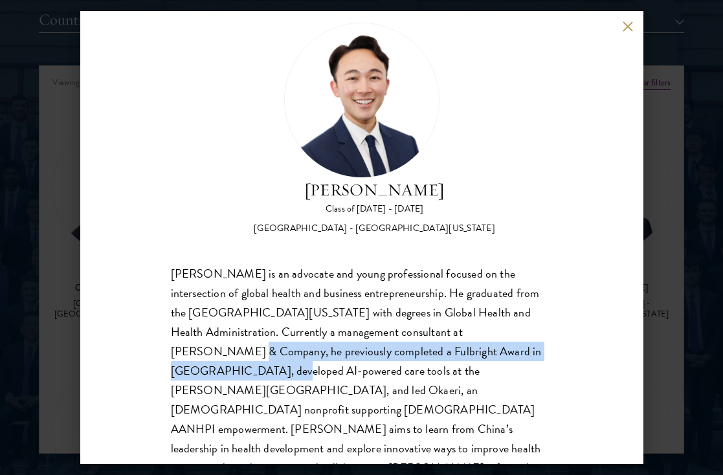
scroll to position [28, 0]
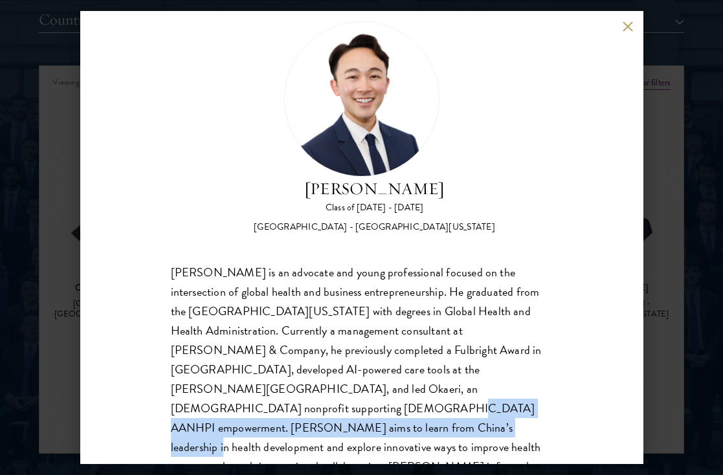
drag, startPoint x: 436, startPoint y: 389, endPoint x: 462, endPoint y: 401, distance: 28.7
click at [463, 401] on div "[PERSON_NAME] is an advocate and young professional focused on the intersection…" at bounding box center [362, 380] width 382 height 234
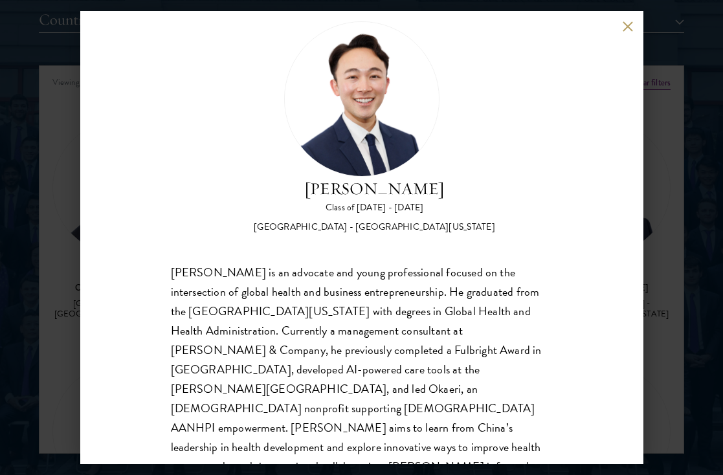
click at [618, 25] on div "[PERSON_NAME] Class of [DATE] - [DATE] [GEOGRAPHIC_DATA] - [GEOGRAPHIC_DATA][US…" at bounding box center [361, 237] width 563 height 453
click at [621, 25] on div "[PERSON_NAME] Class of [DATE] - [DATE] [GEOGRAPHIC_DATA] - [GEOGRAPHIC_DATA][US…" at bounding box center [361, 237] width 563 height 453
click at [624, 28] on button at bounding box center [628, 26] width 11 height 11
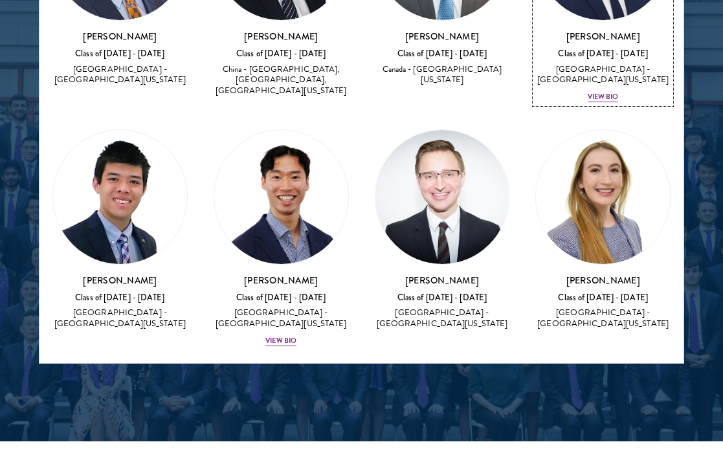
scroll to position [159, 0]
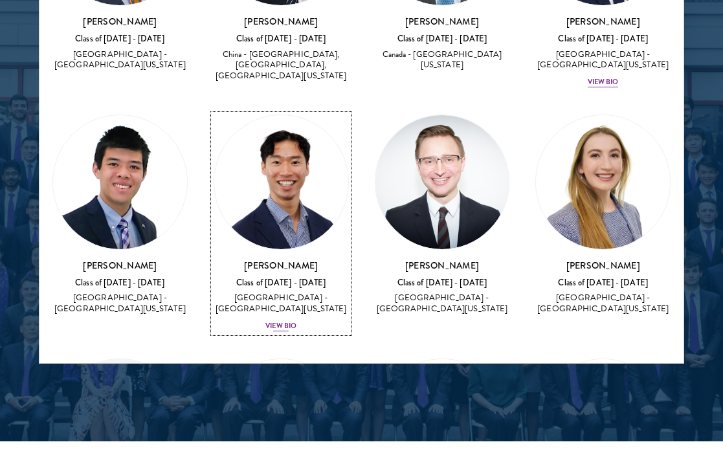
click at [288, 322] on div "View Bio" at bounding box center [280, 326] width 31 height 10
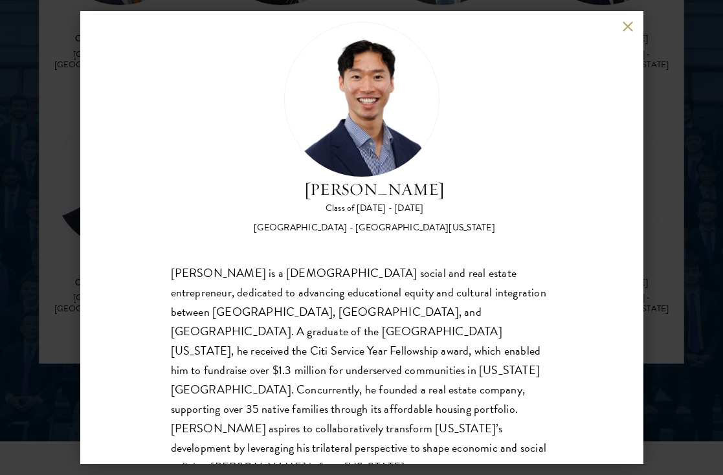
scroll to position [30, 0]
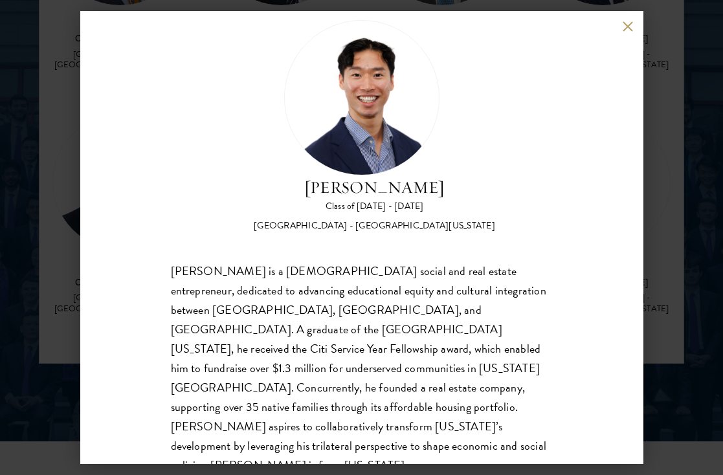
click at [627, 24] on button at bounding box center [628, 26] width 11 height 11
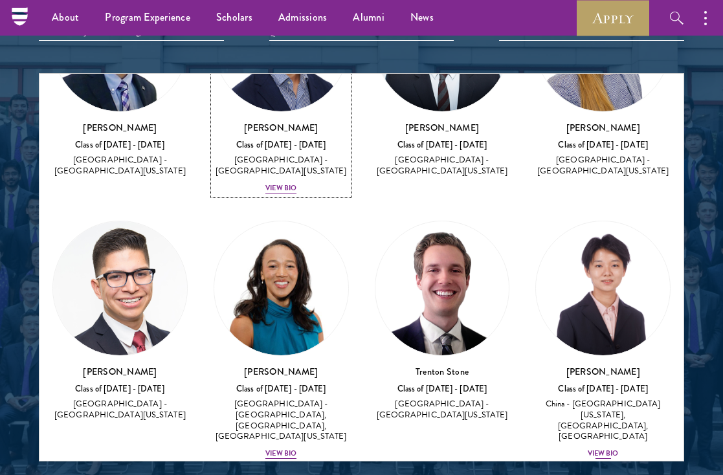
scroll to position [420, 0]
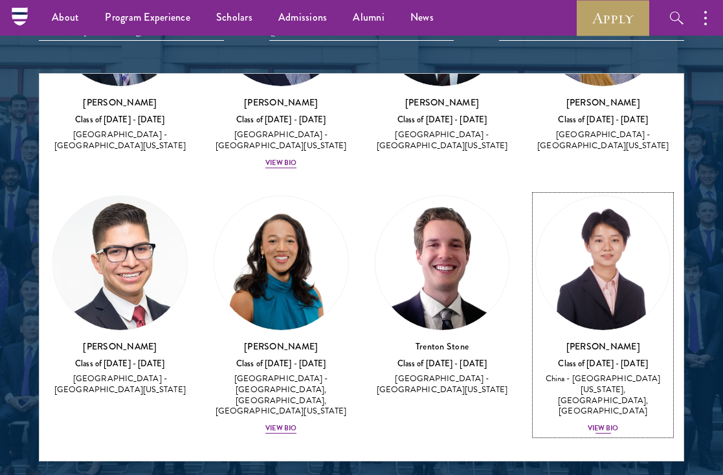
click at [601, 424] on div "View Bio" at bounding box center [603, 428] width 31 height 10
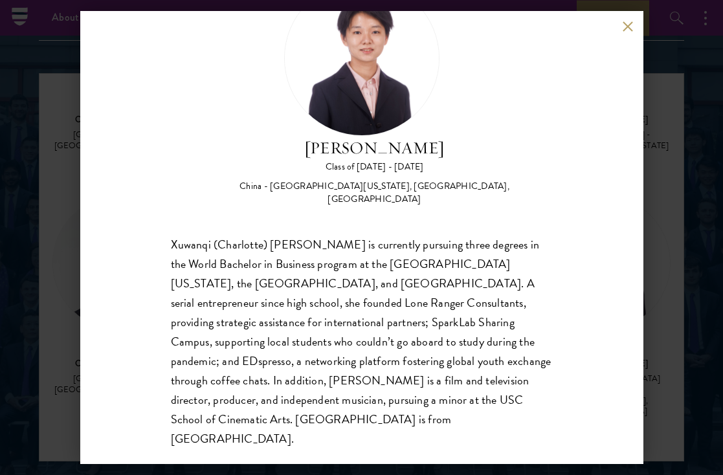
scroll to position [71, 0]
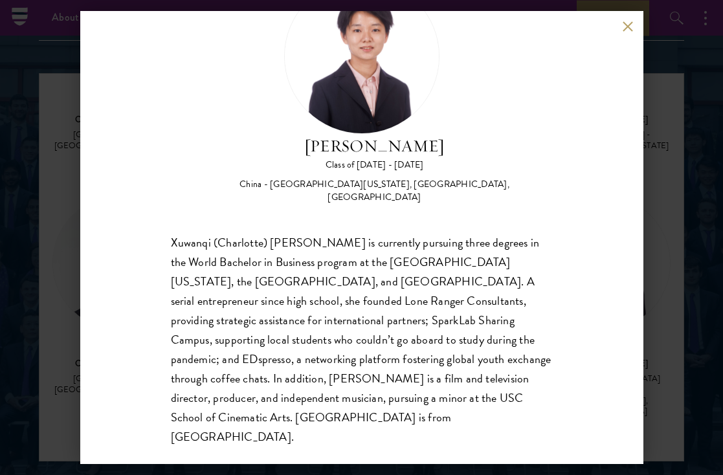
click at [628, 28] on button at bounding box center [628, 26] width 11 height 11
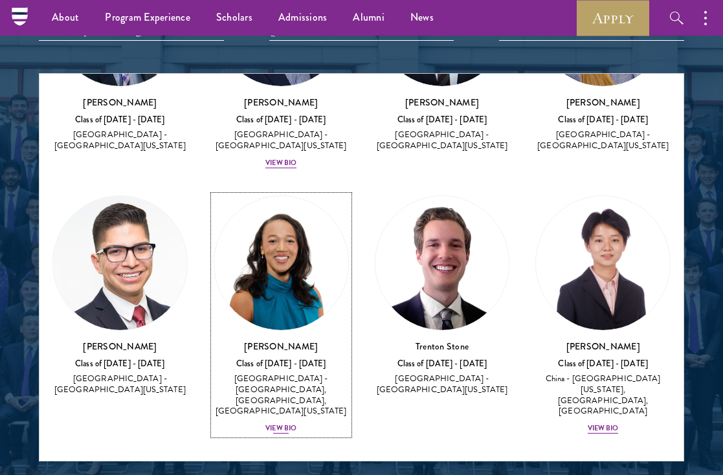
click at [292, 420] on div "[PERSON_NAME] Class of [DATE] - [DATE] [GEOGRAPHIC_DATA] - [GEOGRAPHIC_DATA], […" at bounding box center [281, 387] width 135 height 95
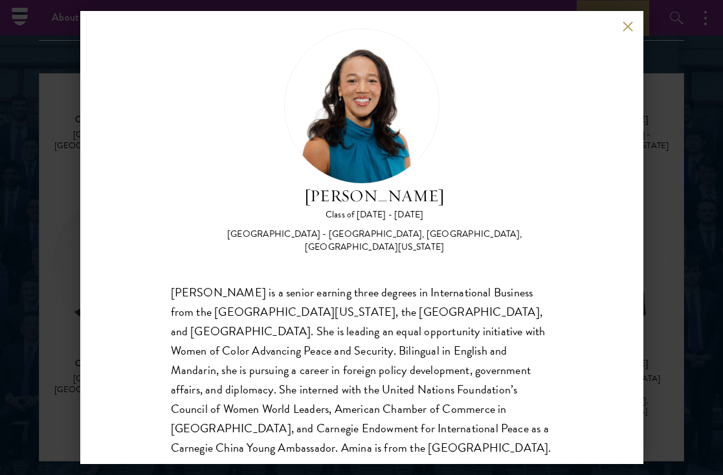
scroll to position [54, 0]
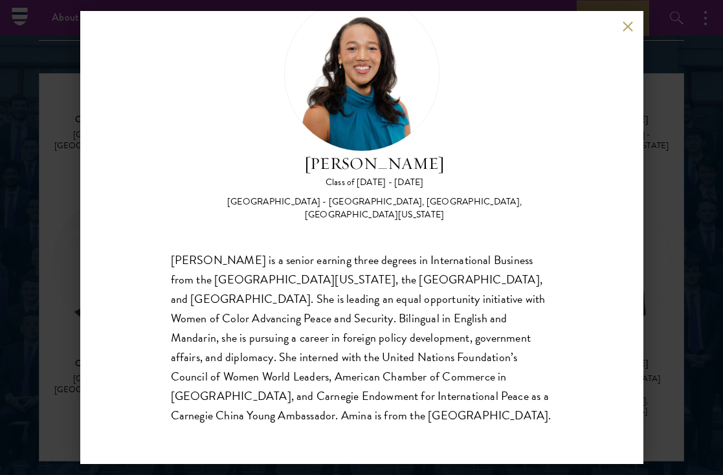
click at [622, 23] on div "[PERSON_NAME] Class of [DATE] - [DATE] [GEOGRAPHIC_DATA] - [GEOGRAPHIC_DATA], […" at bounding box center [361, 237] width 563 height 453
click at [625, 26] on button at bounding box center [628, 26] width 11 height 11
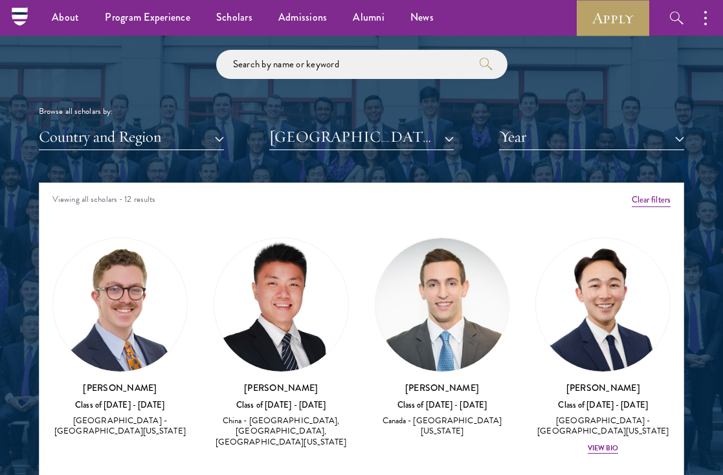
scroll to position [1467, 0]
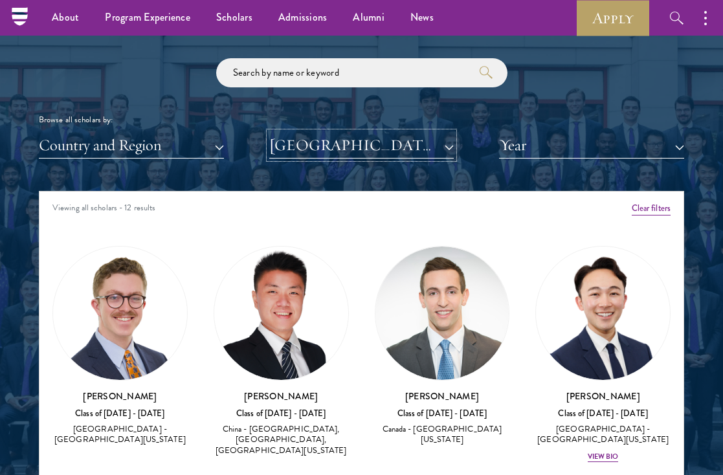
click at [328, 157] on button "[GEOGRAPHIC_DATA][US_STATE]" at bounding box center [361, 145] width 185 height 27
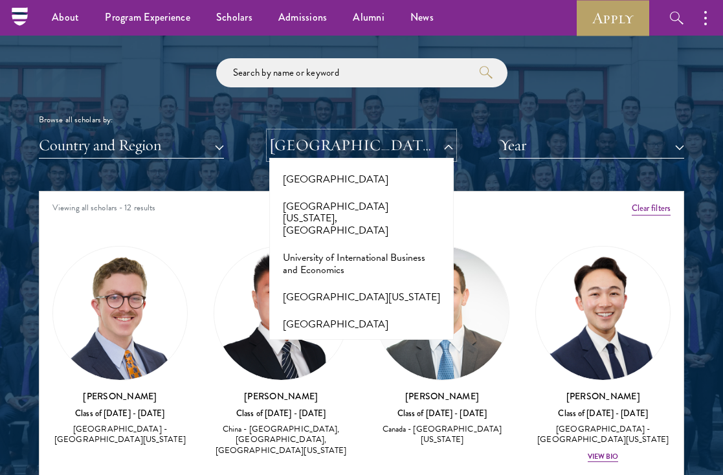
scroll to position [11698, 0]
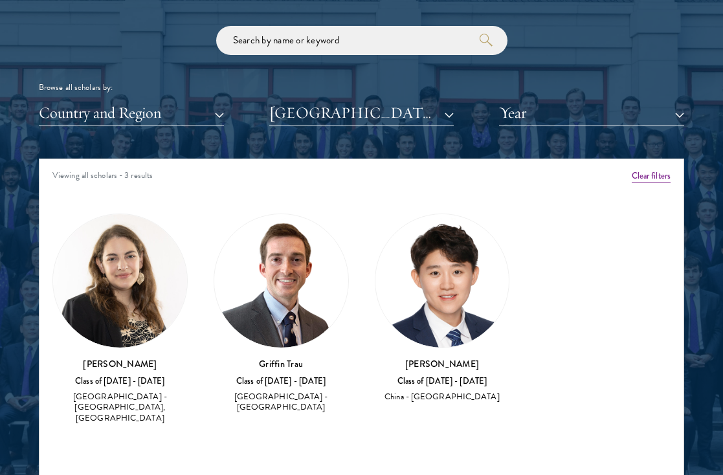
scroll to position [1501, 0]
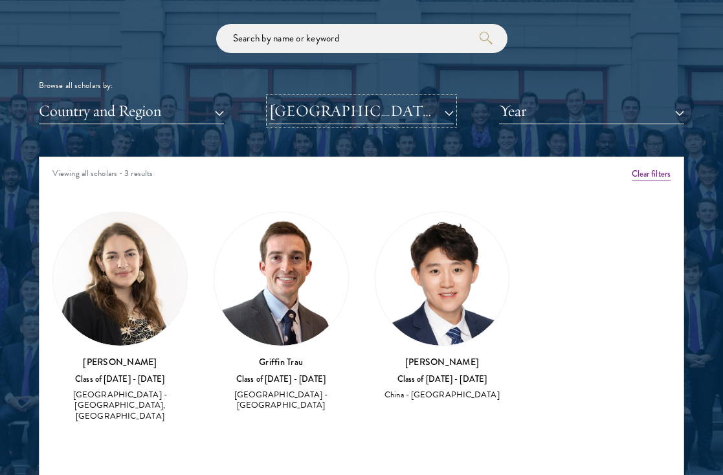
click at [335, 117] on button "[GEOGRAPHIC_DATA]" at bounding box center [361, 111] width 185 height 27
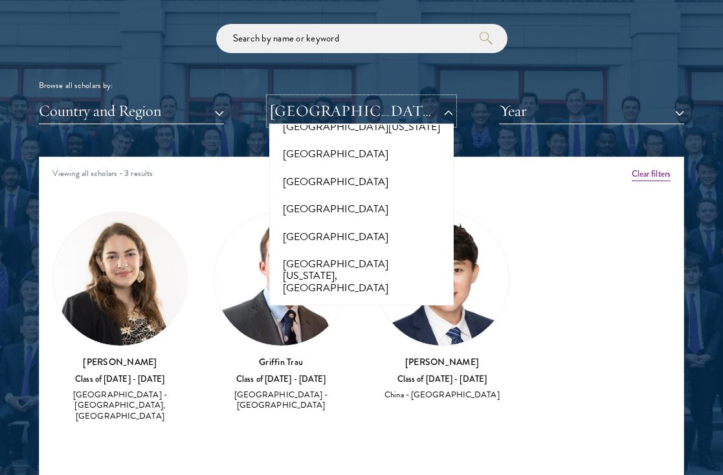
scroll to position [11607, 0]
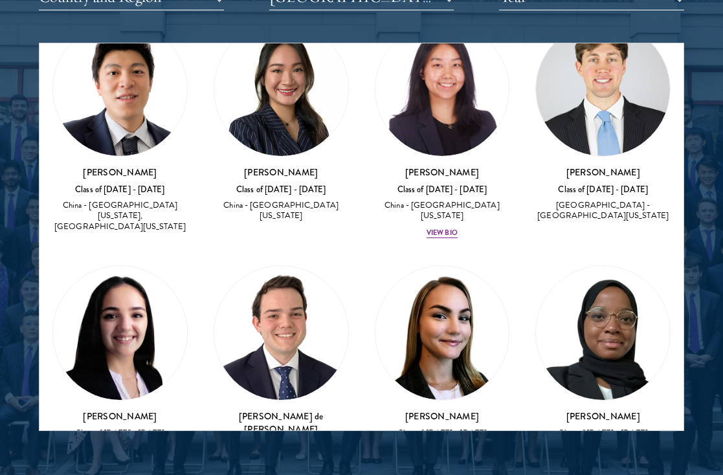
scroll to position [783, 0]
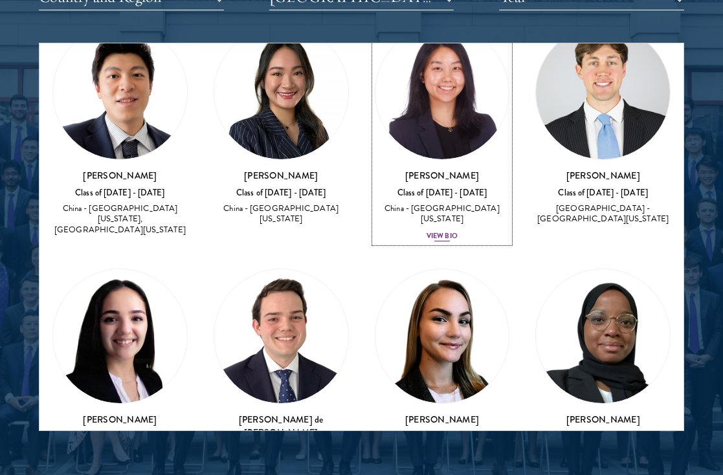
click at [434, 231] on div "View Bio" at bounding box center [442, 236] width 31 height 10
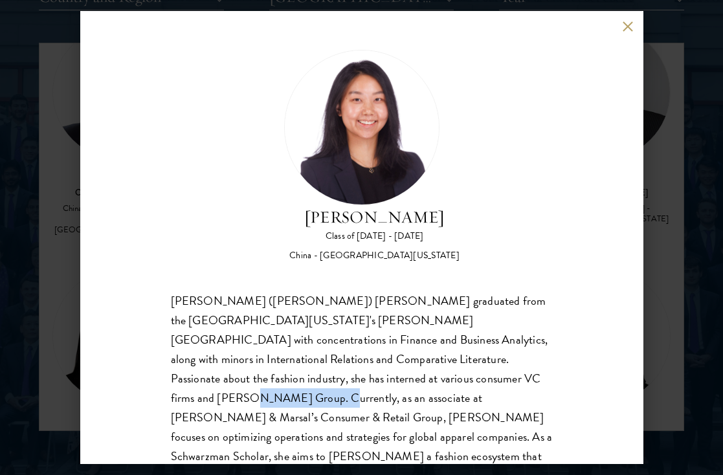
drag, startPoint x: 414, startPoint y: 380, endPoint x: 336, endPoint y: 381, distance: 78.3
click at [336, 381] on p "[PERSON_NAME] ([PERSON_NAME]) [PERSON_NAME] graduated from the [GEOGRAPHIC_DATA…" at bounding box center [362, 417] width 382 height 253
copy p "[PERSON_NAME] & Marsa"
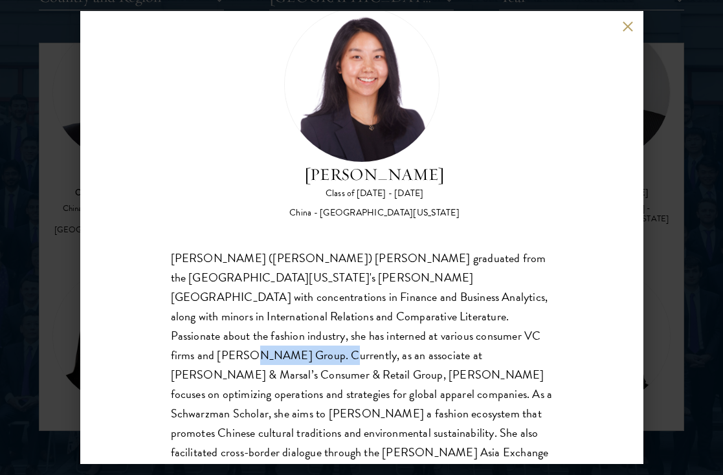
scroll to position [45, 0]
